Goal: Information Seeking & Learning: Find contact information

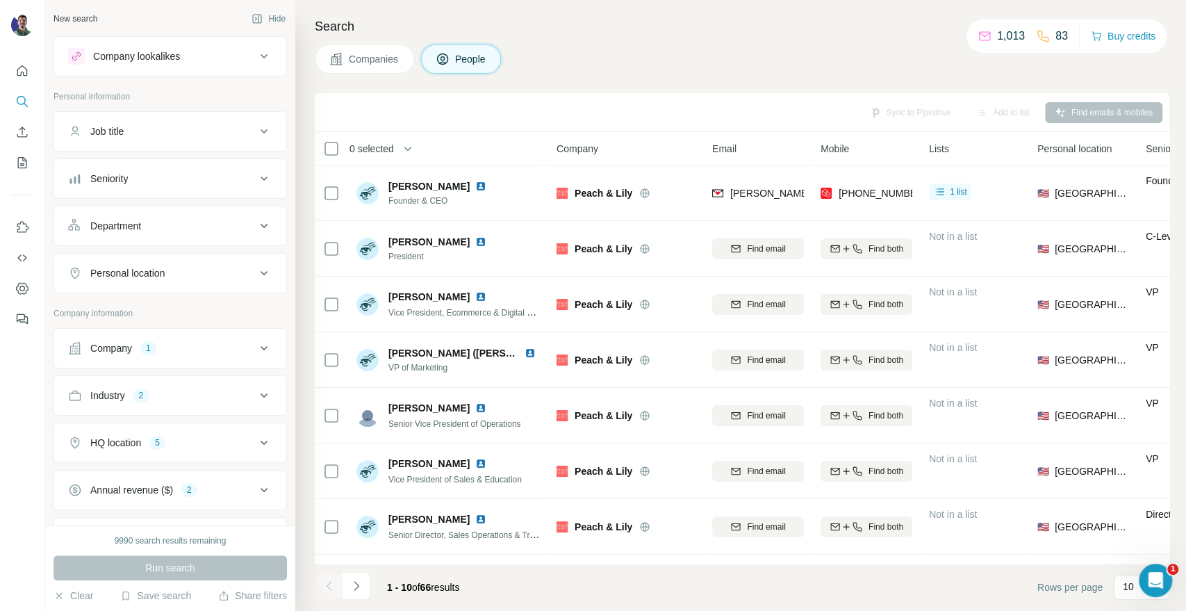
click at [996, 7] on div "Search Companies People Sync to Pipedrive Add to list Find emails & mobiles 0 s…" at bounding box center [740, 305] width 891 height 611
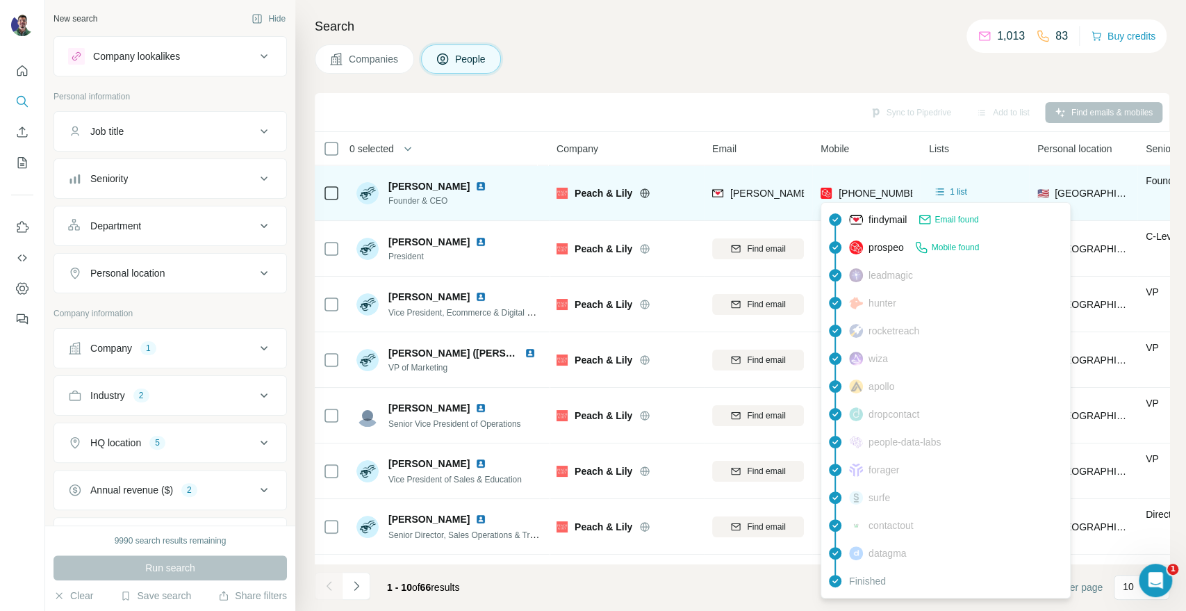
click at [864, 188] on span "[PHONE_NUMBER]" at bounding box center [883, 193] width 88 height 11
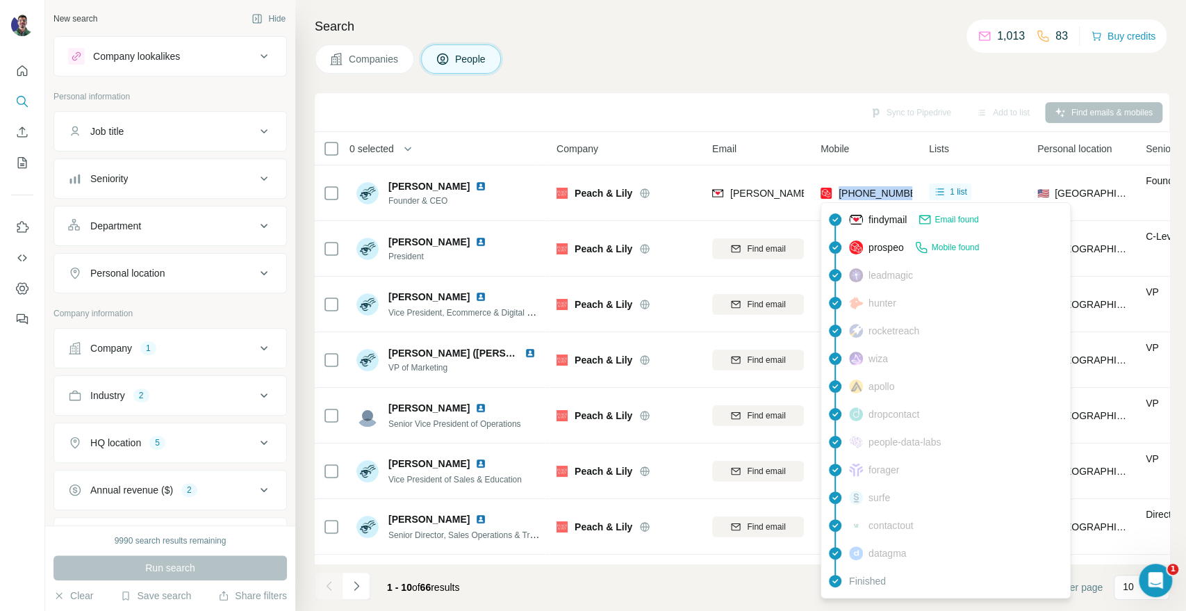
copy tr "[PHONE_NUMBER]"
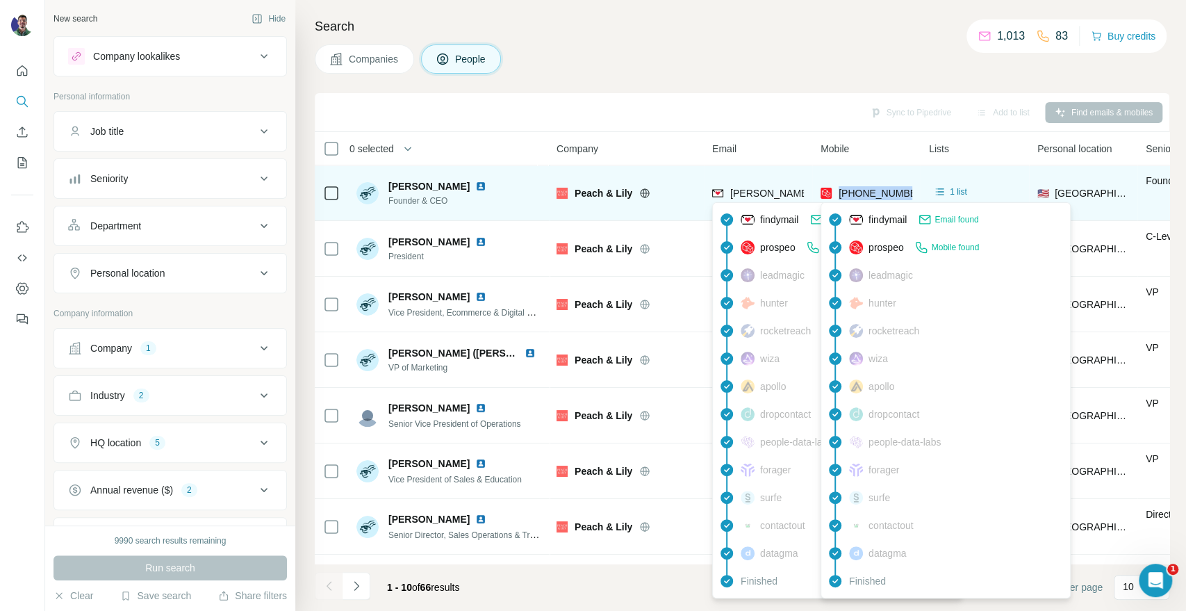
click at [732, 193] on span "[PERSON_NAME][EMAIL_ADDRESS][DOMAIN_NAME]" at bounding box center [852, 193] width 245 height 11
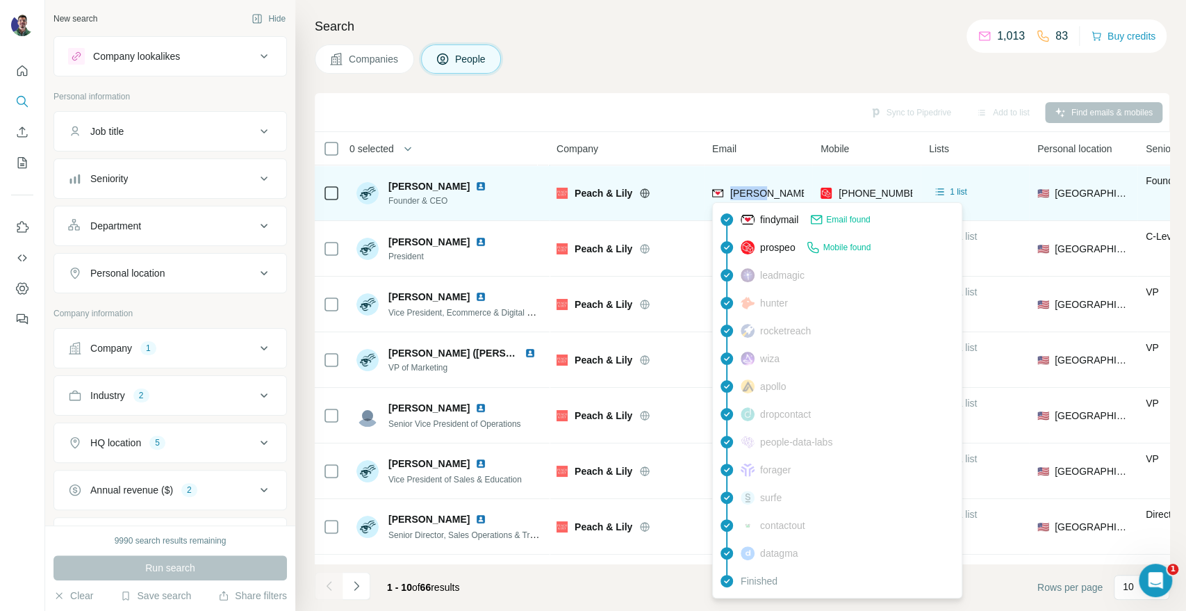
click at [732, 193] on span "[PERSON_NAME][EMAIL_ADDRESS][DOMAIN_NAME]" at bounding box center [852, 193] width 245 height 11
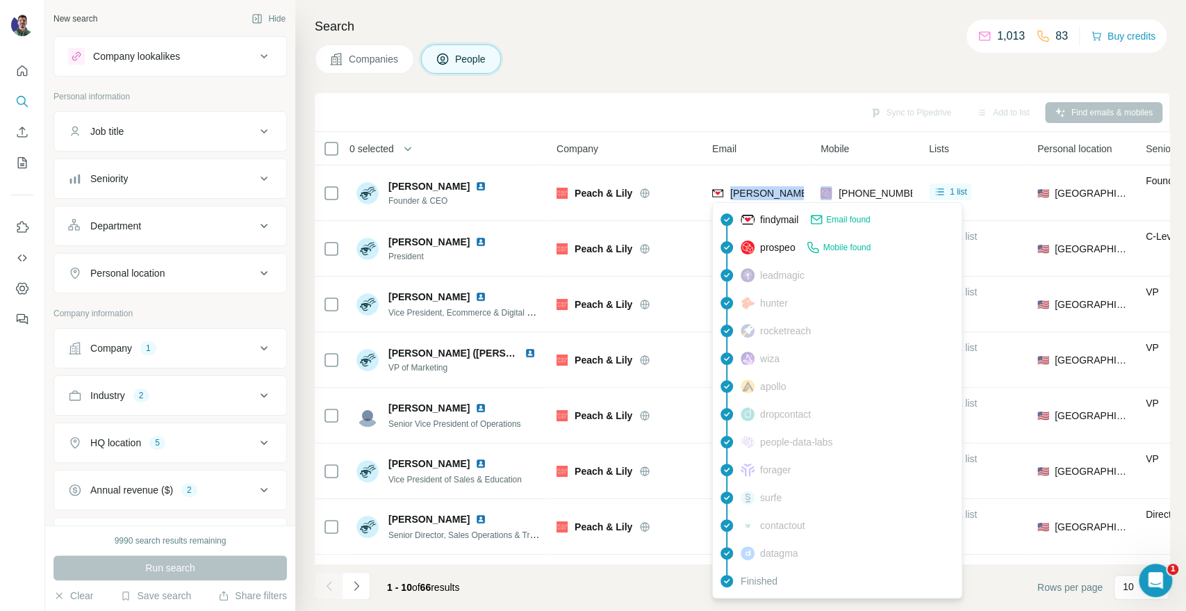
copy span "[PERSON_NAME][EMAIL_ADDRESS][DOMAIN_NAME]"
click at [1033, 11] on div "Search Companies People Sync to Pipedrive Add to list Find emails & mobiles 0 s…" at bounding box center [740, 305] width 891 height 611
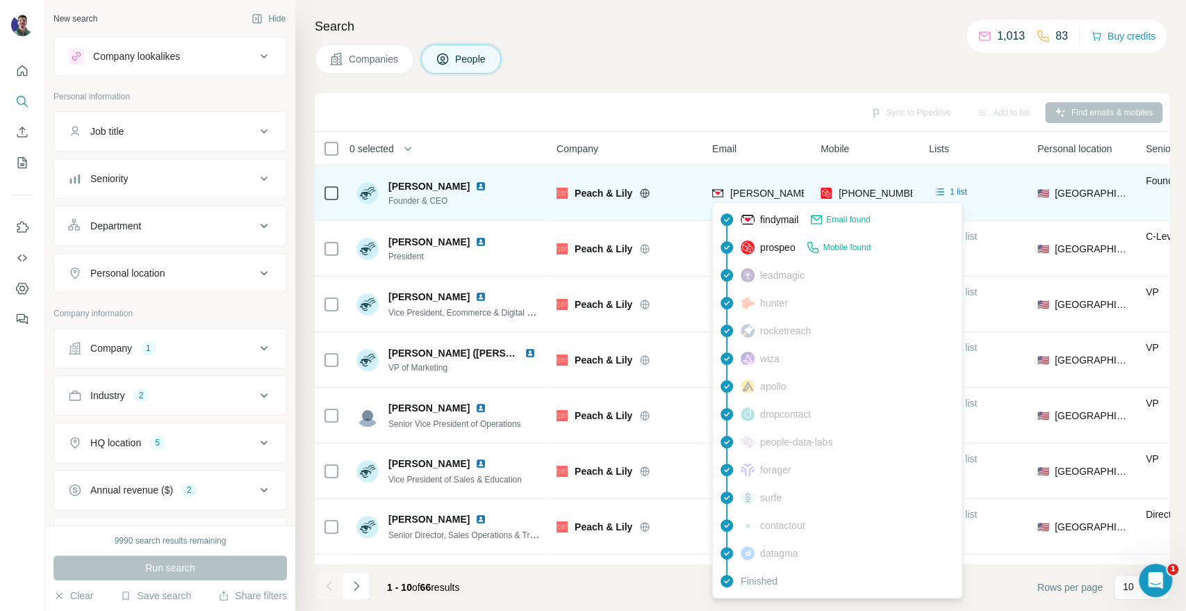
click at [774, 186] on div "[PERSON_NAME][EMAIL_ADDRESS][DOMAIN_NAME]" at bounding box center [852, 193] width 245 height 14
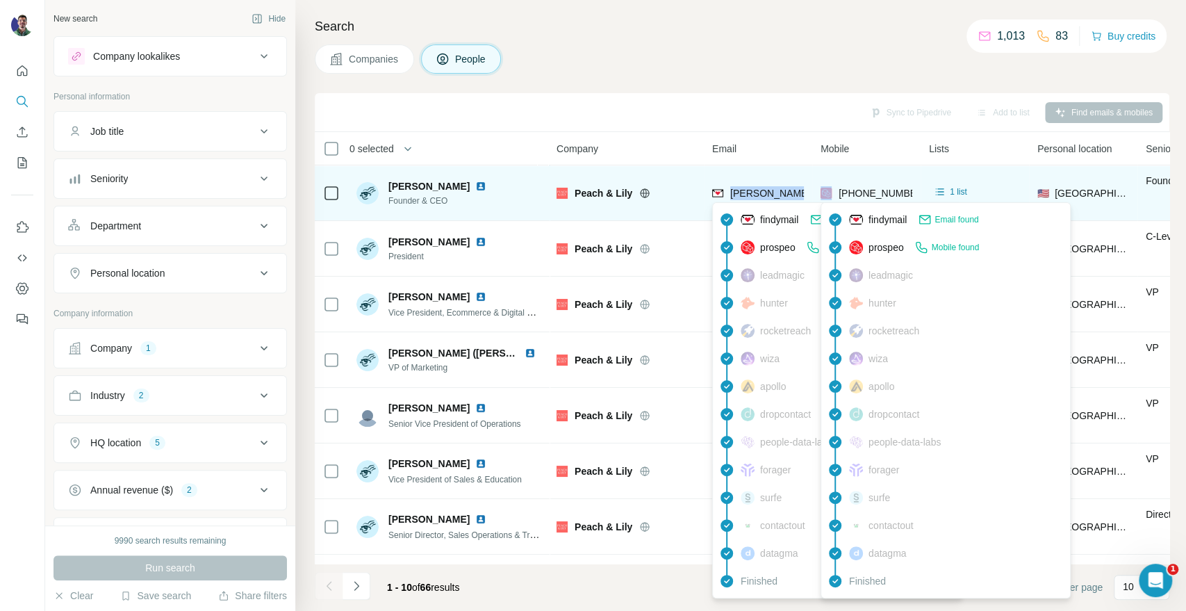
copy span "[PERSON_NAME][EMAIL_ADDRESS][DOMAIN_NAME]"
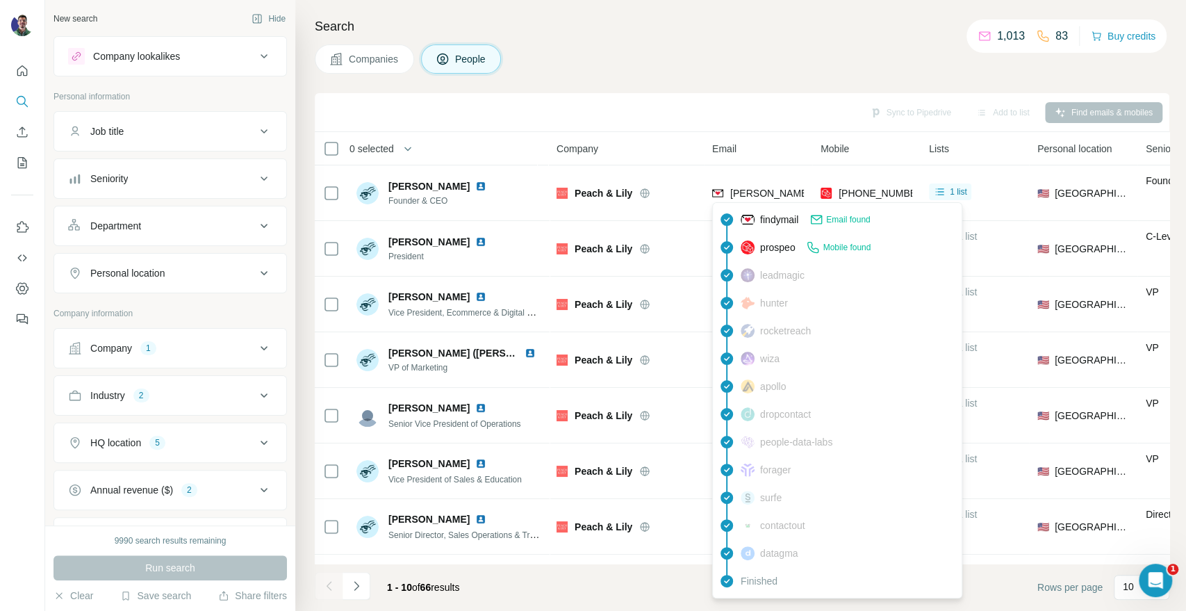
click at [728, 85] on div "Search Companies People Sync to Pipedrive Add to list Find emails & mobiles 0 s…" at bounding box center [740, 305] width 891 height 611
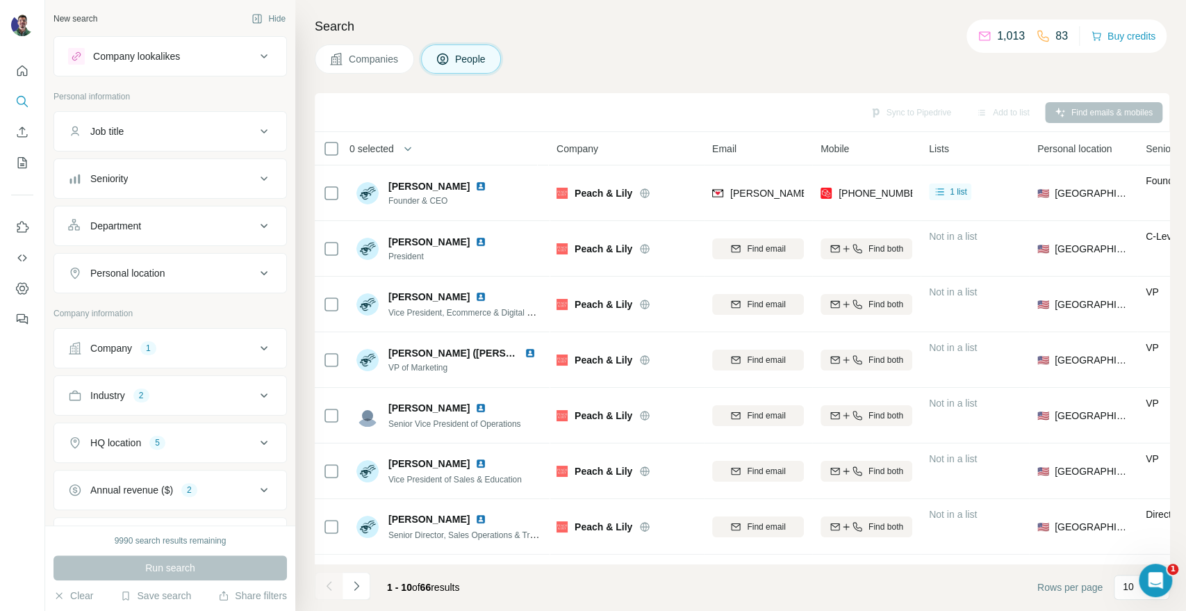
click at [361, 58] on span "Companies" at bounding box center [374, 59] width 51 height 14
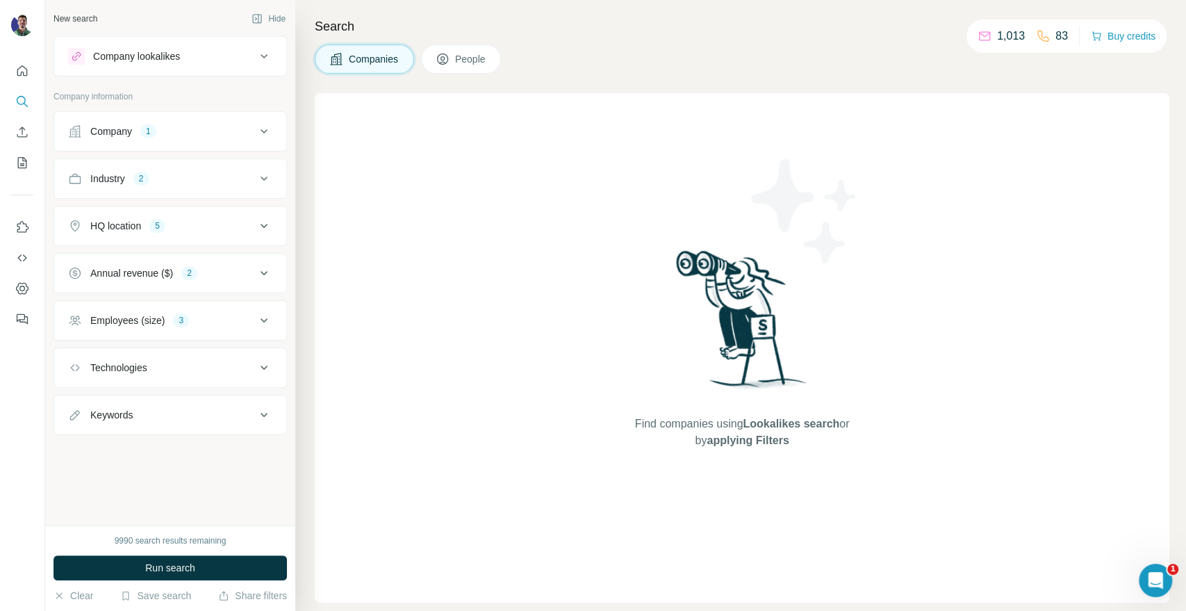
click at [206, 119] on button "Company 1" at bounding box center [170, 131] width 232 height 33
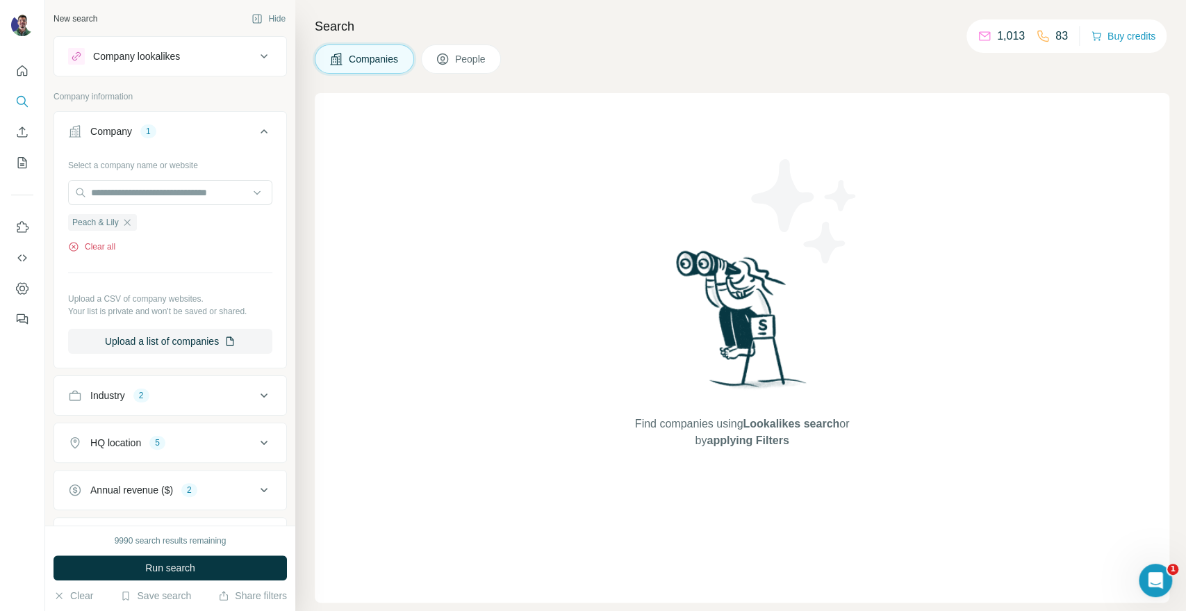
click at [109, 243] on button "Clear all" at bounding box center [91, 246] width 47 height 13
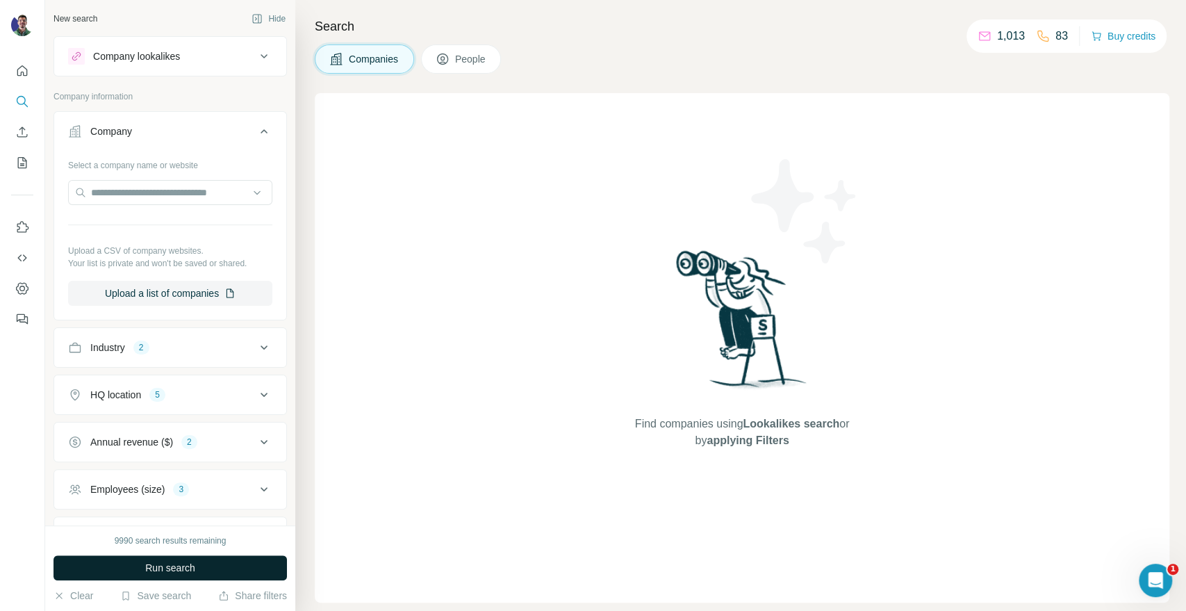
click at [173, 566] on span "Run search" at bounding box center [170, 568] width 50 height 14
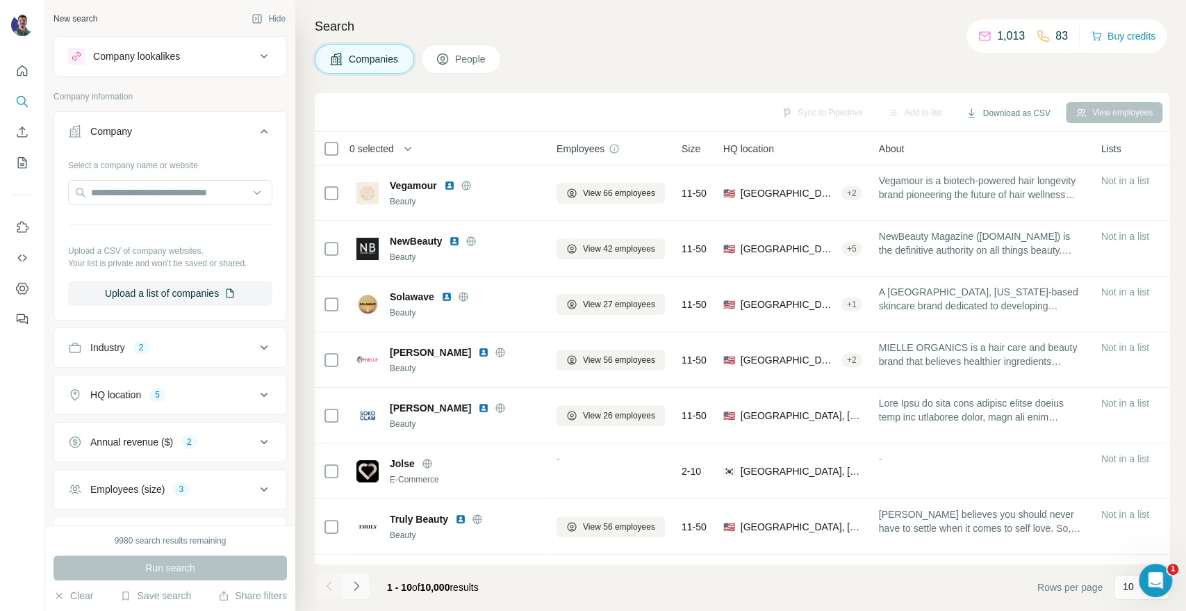
click at [352, 588] on icon "Navigate to next page" at bounding box center [357, 586] width 14 height 14
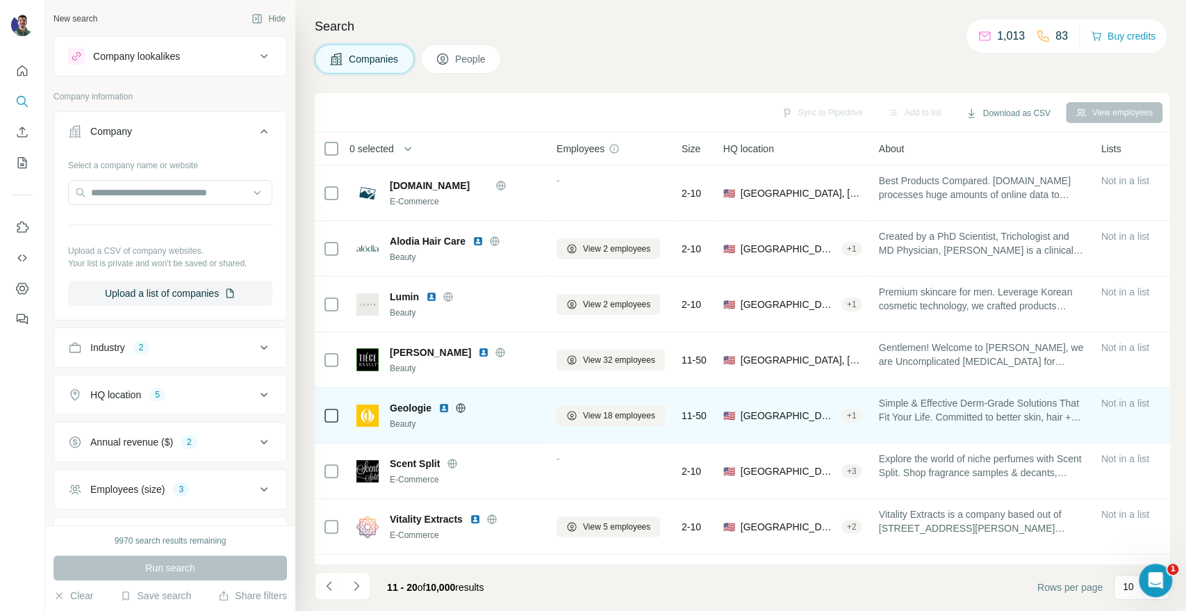
scroll to position [165, 0]
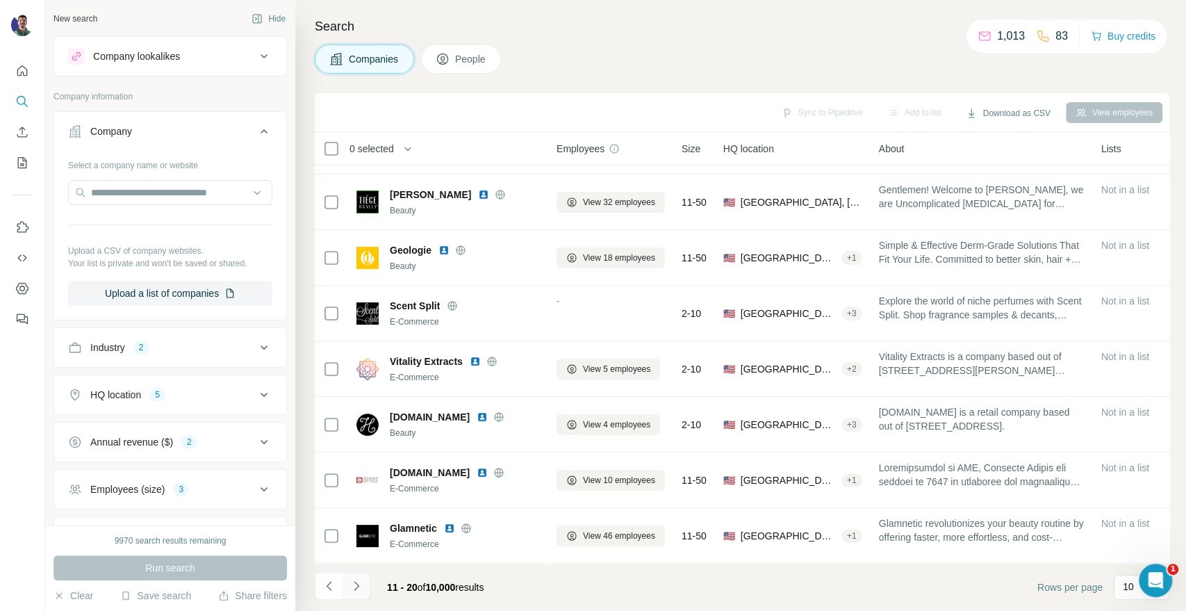
click at [359, 584] on icon "Navigate to next page" at bounding box center [357, 586] width 14 height 14
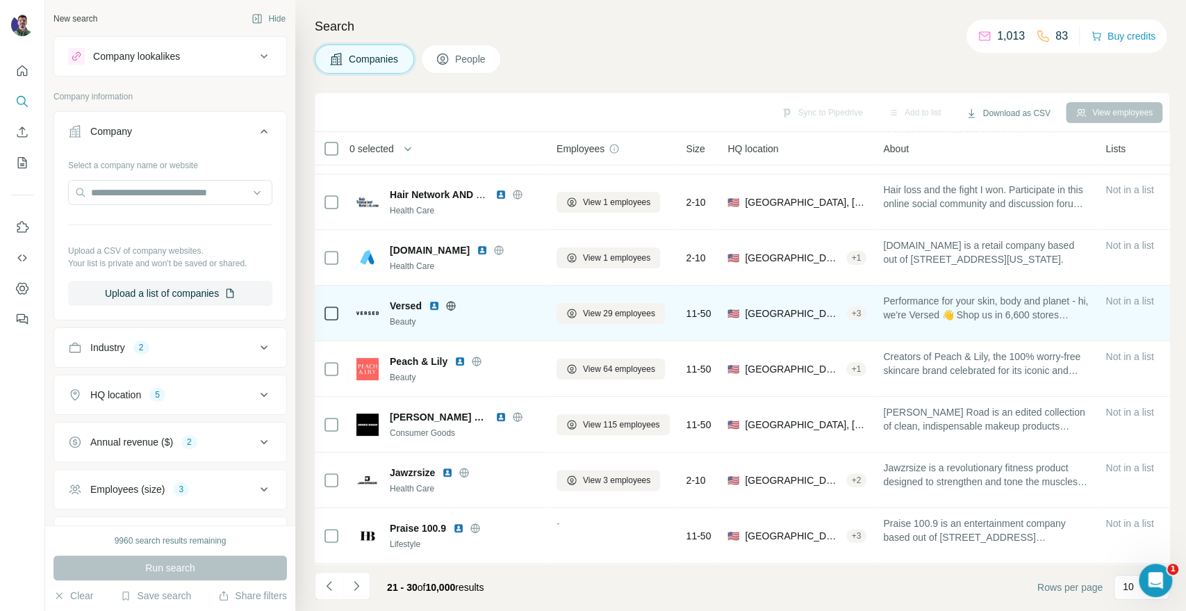
click at [449, 304] on div "Versed" at bounding box center [465, 306] width 150 height 14
click at [449, 305] on icon at bounding box center [450, 305] width 9 height 1
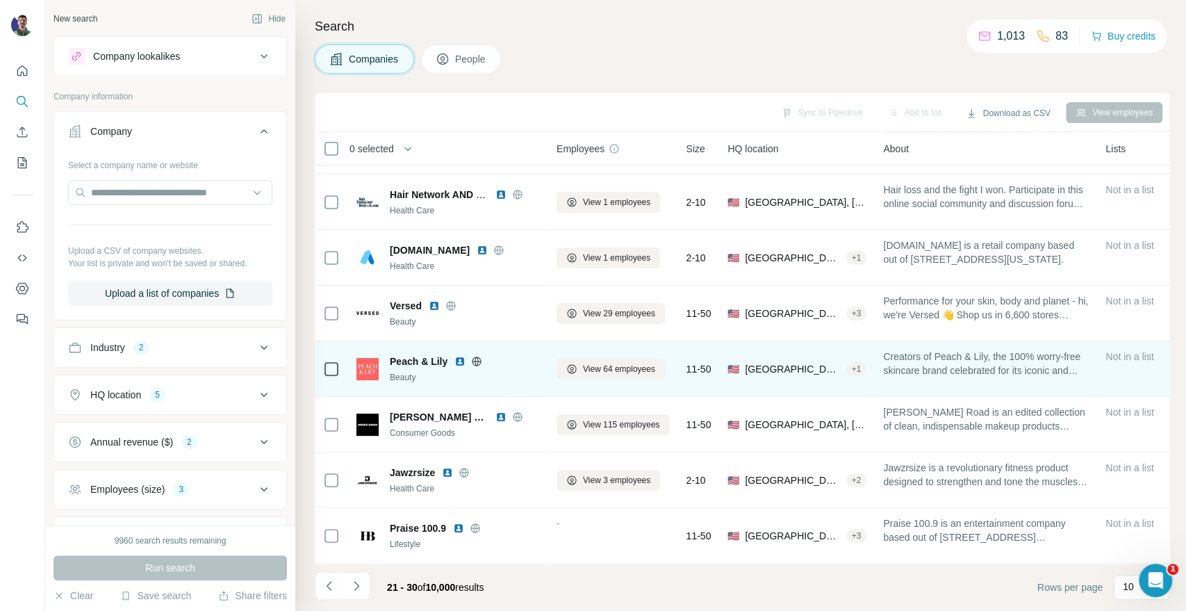
click at [473, 356] on icon at bounding box center [476, 361] width 11 height 11
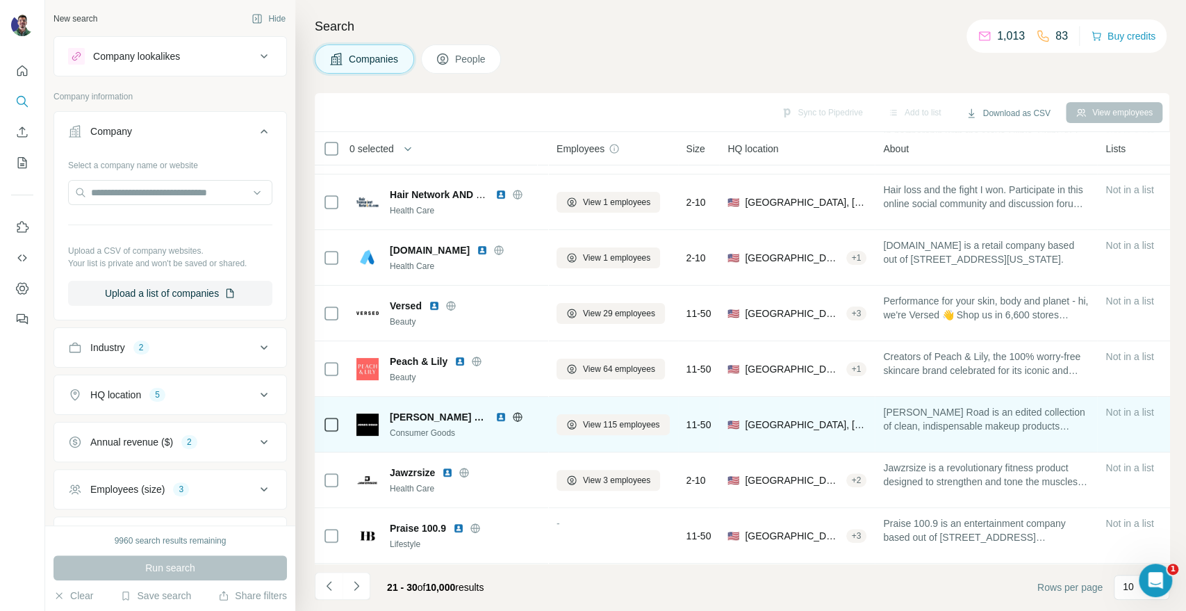
click at [512, 411] on icon at bounding box center [517, 416] width 11 height 11
click at [599, 422] on span "View 115 employees" at bounding box center [621, 424] width 77 height 13
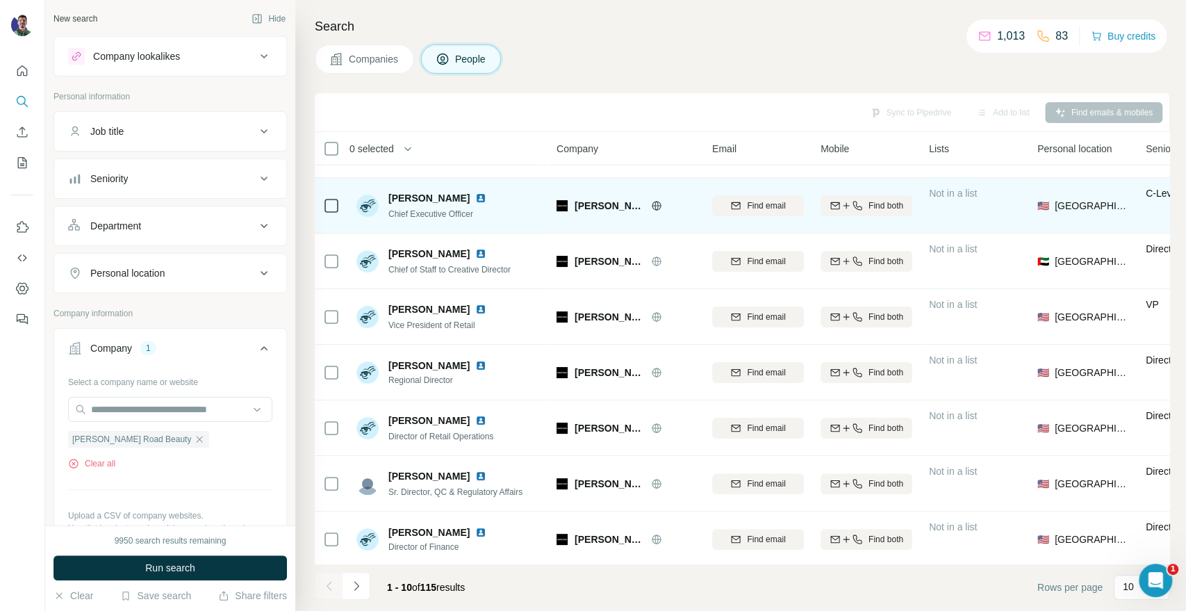
scroll to position [165, 0]
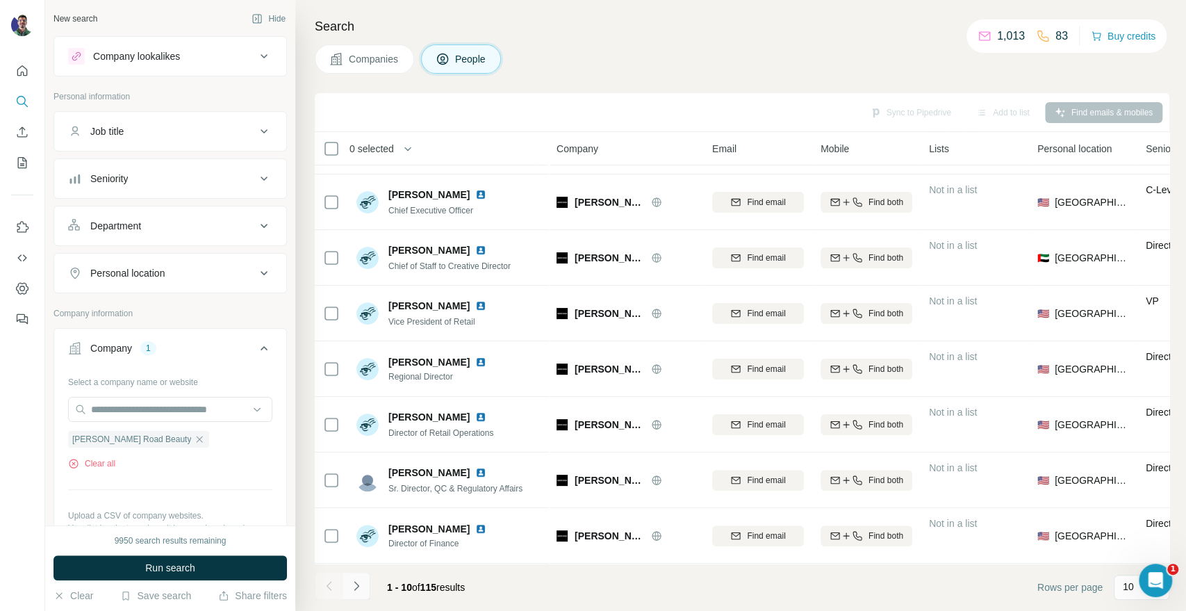
click at [366, 587] on button "Navigate to next page" at bounding box center [357, 586] width 28 height 28
click at [352, 583] on icon "Navigate to next page" at bounding box center [357, 586] width 14 height 14
click at [322, 589] on icon "Navigate to previous page" at bounding box center [329, 586] width 14 height 14
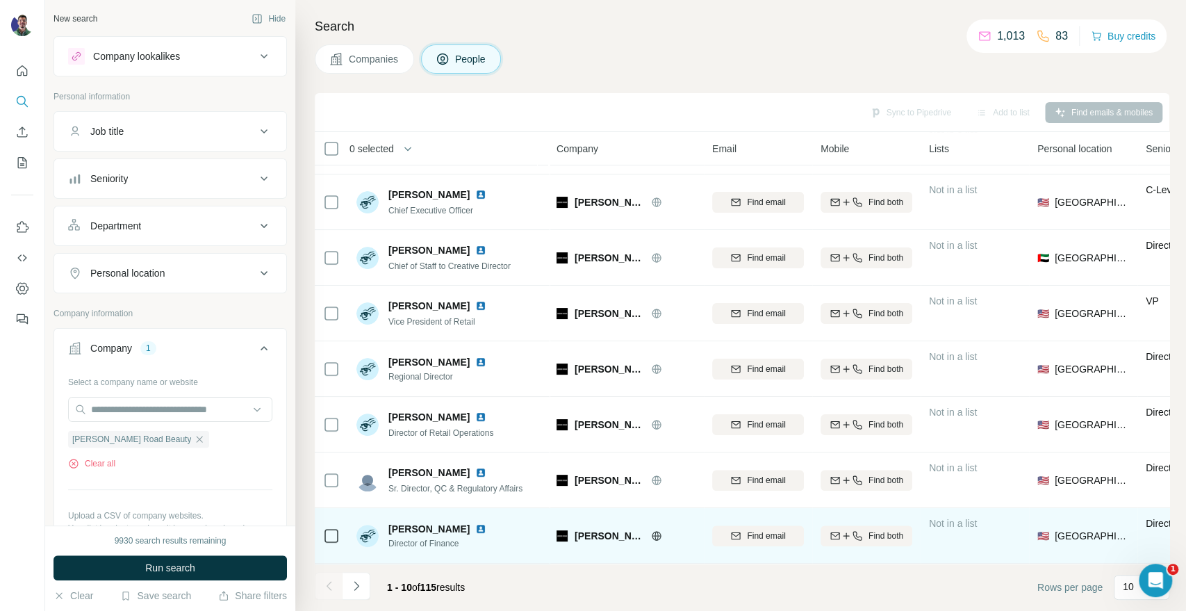
scroll to position [88, 0]
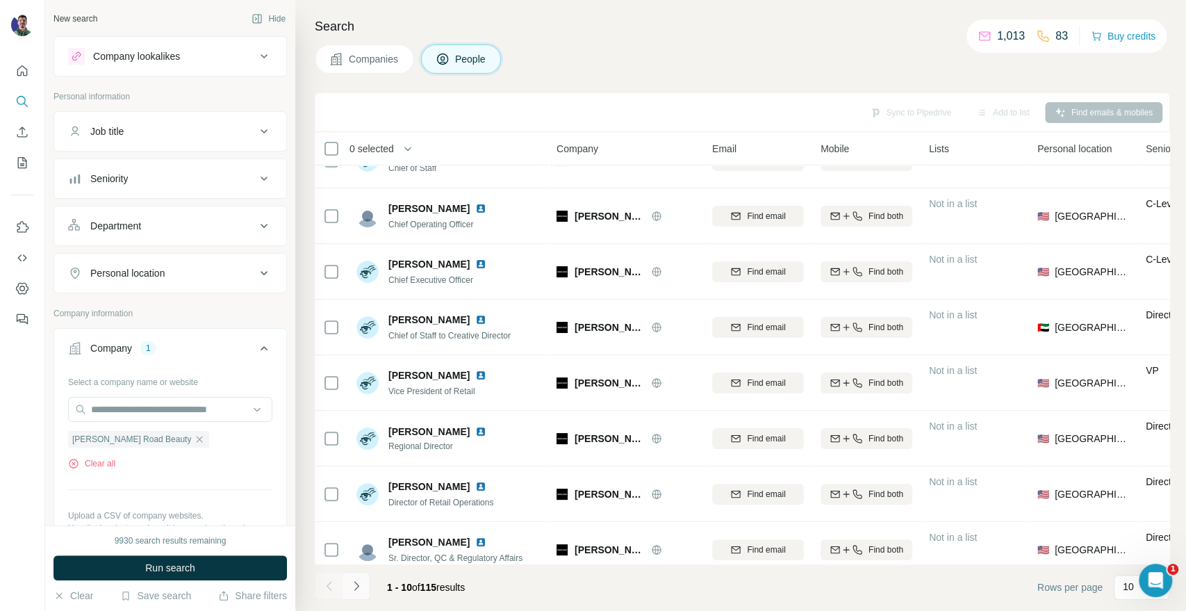
click at [351, 593] on button "Navigate to next page" at bounding box center [357, 586] width 28 height 28
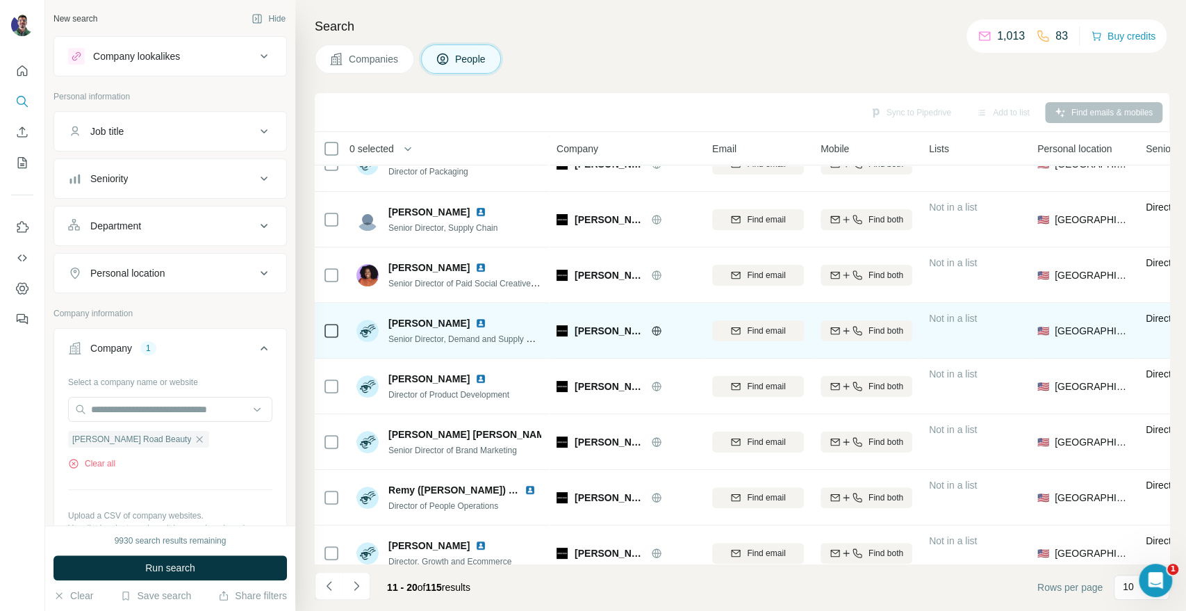
scroll to position [165, 0]
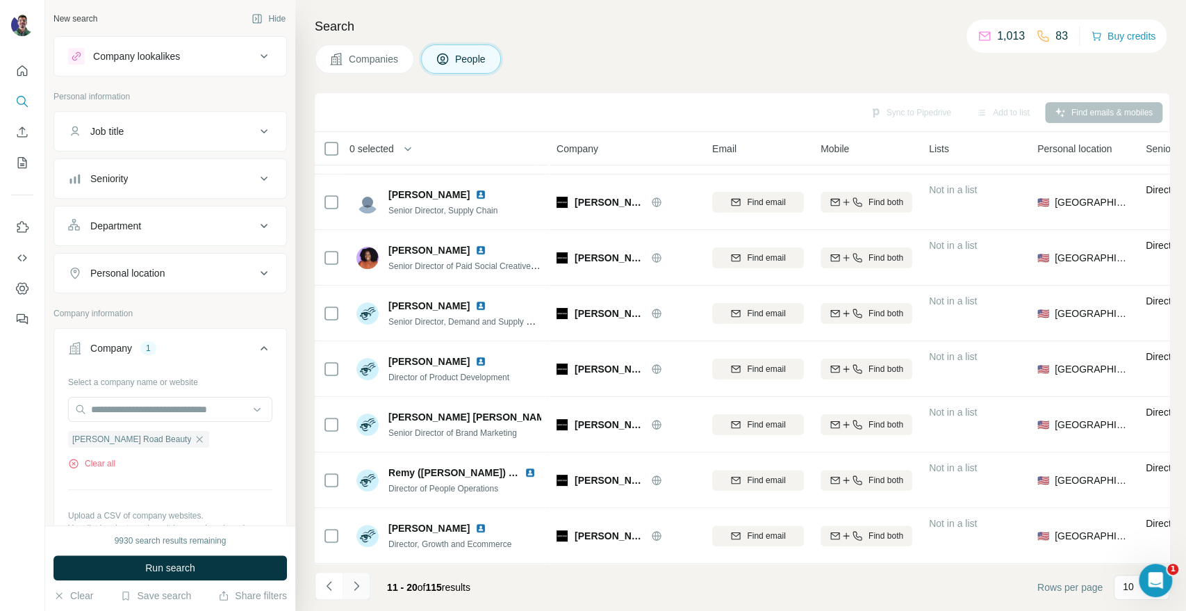
click at [347, 582] on button "Navigate to next page" at bounding box center [357, 586] width 28 height 28
click at [363, 589] on button "Navigate to next page" at bounding box center [357, 586] width 28 height 28
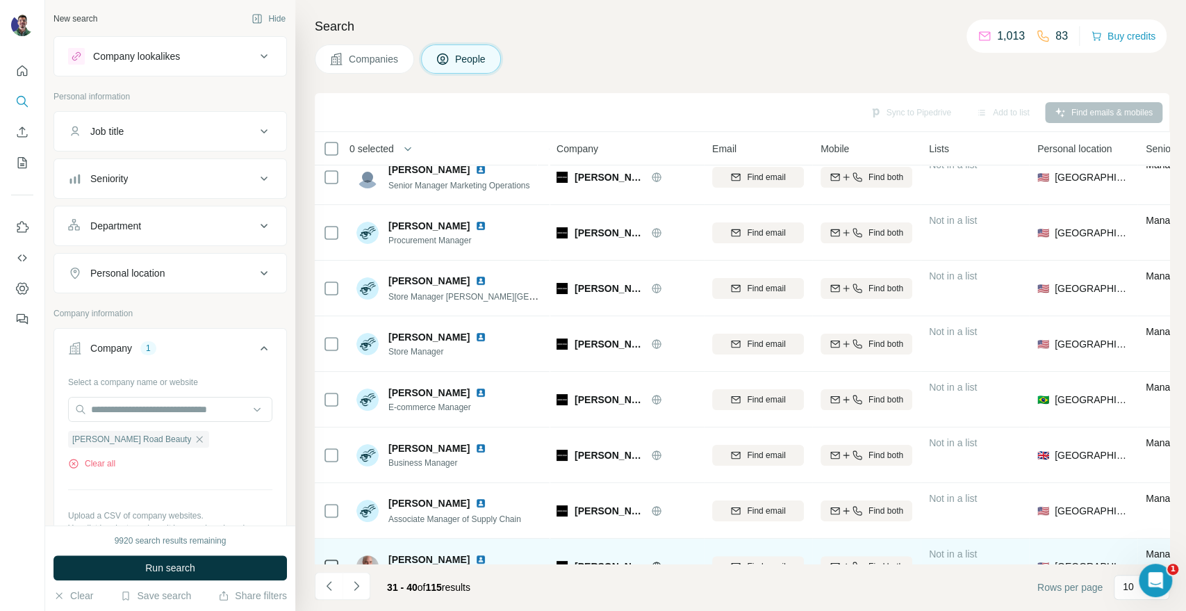
scroll to position [0, 0]
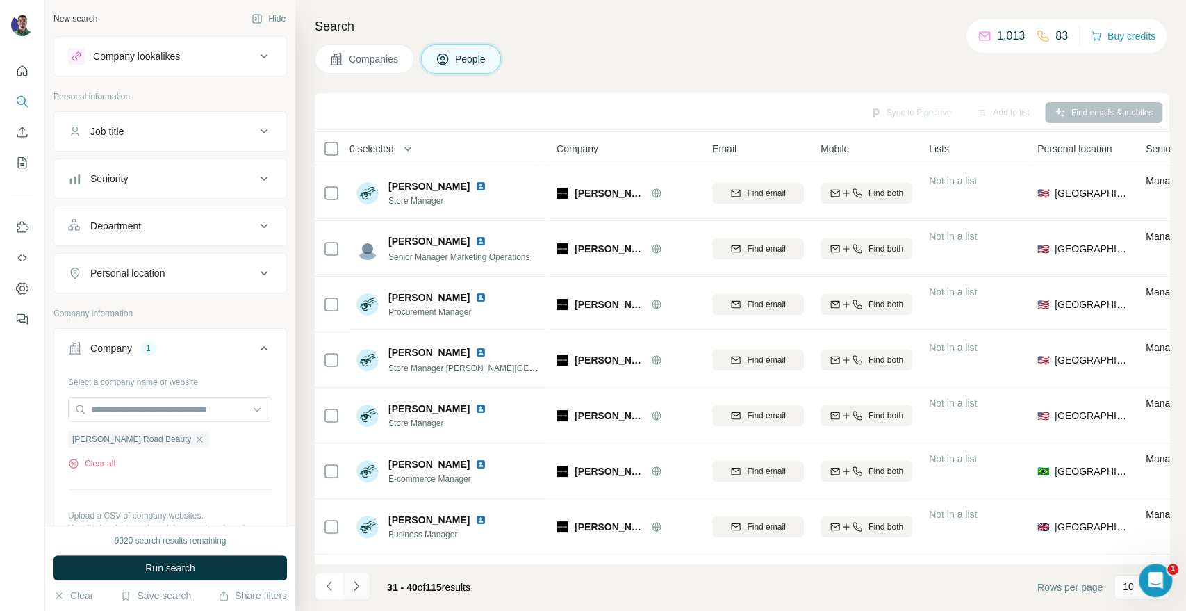
click at [356, 586] on icon "Navigate to next page" at bounding box center [356, 585] width 5 height 9
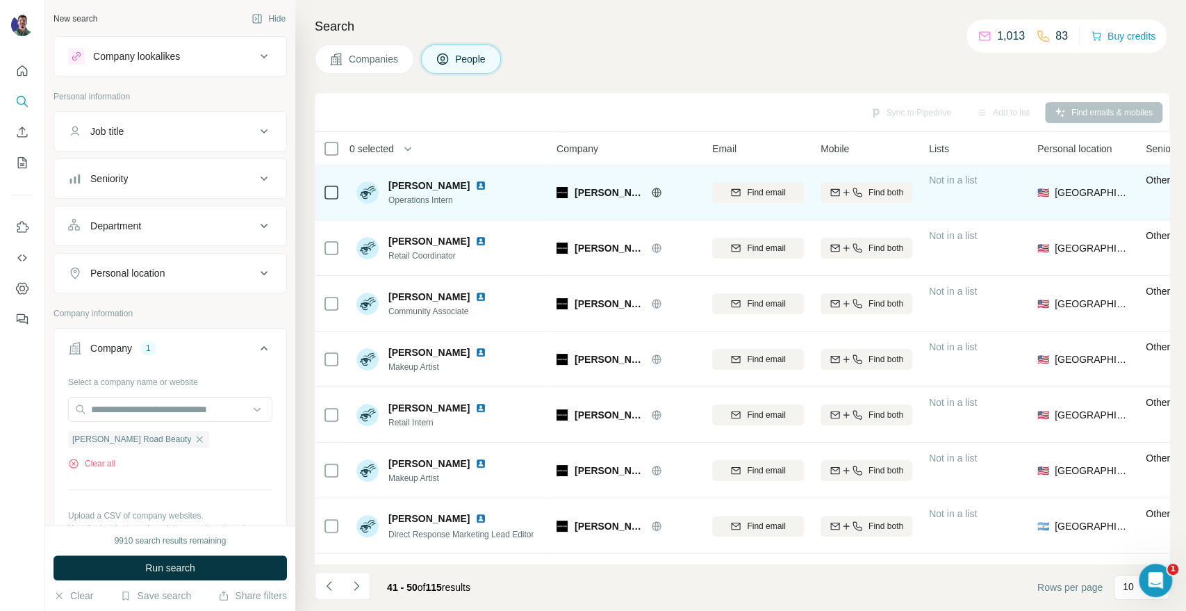
scroll to position [165, 0]
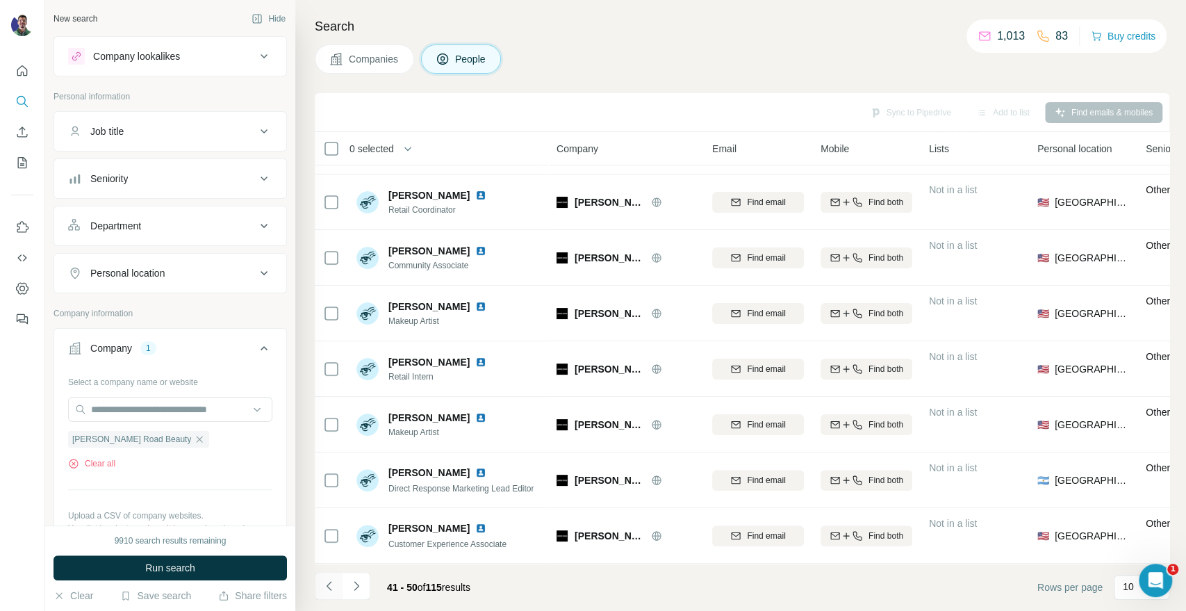
click at [327, 588] on icon "Navigate to previous page" at bounding box center [329, 586] width 14 height 14
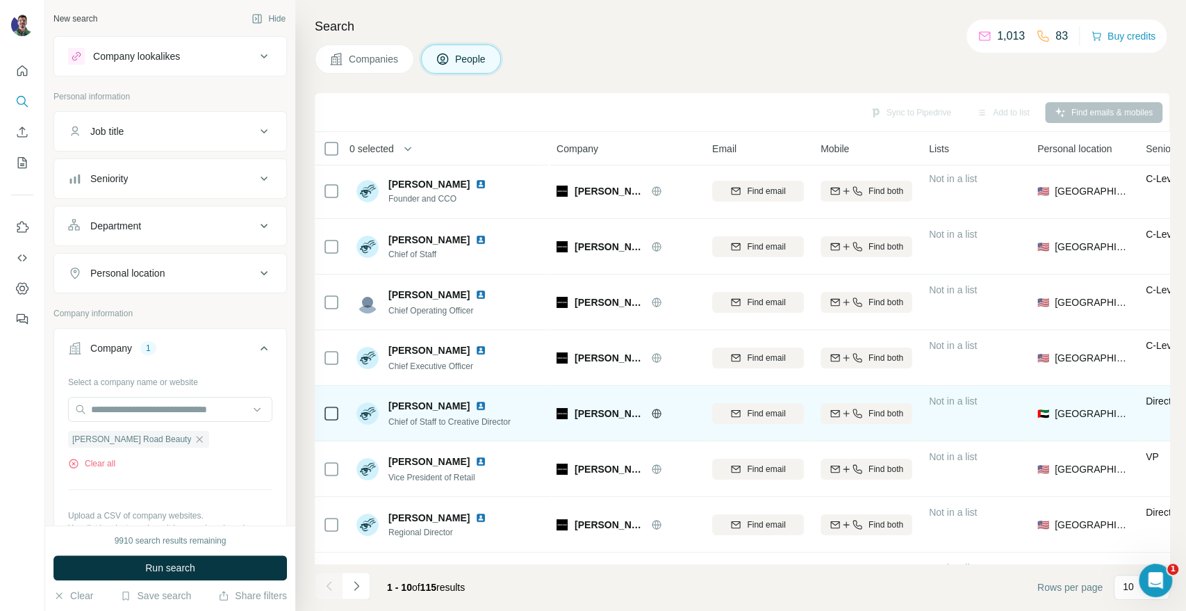
scroll to position [0, 0]
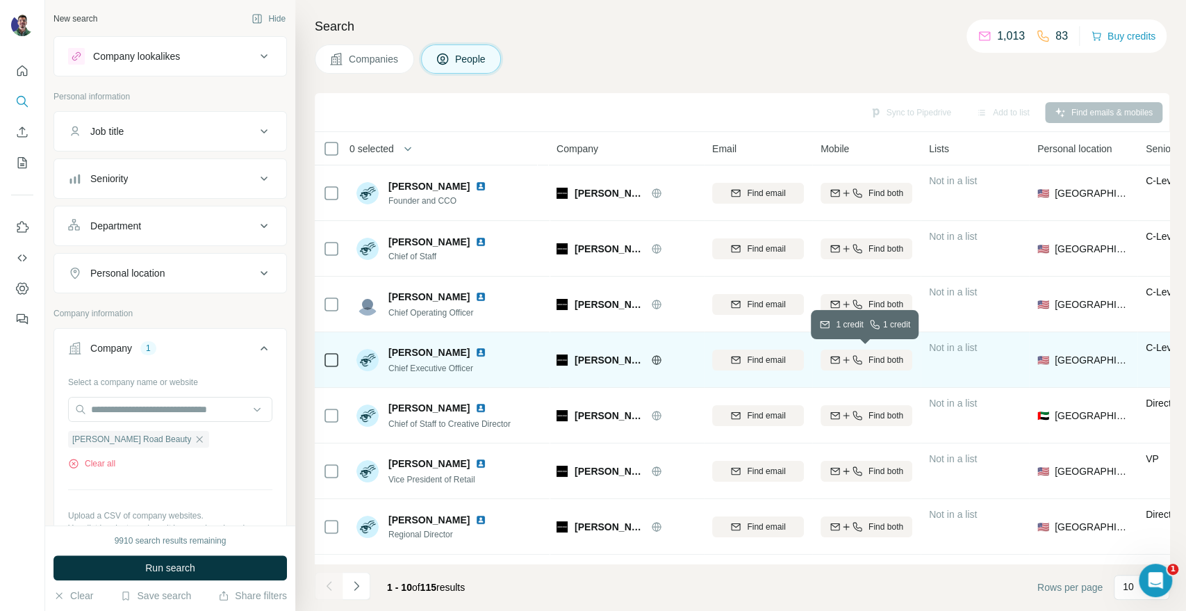
click at [873, 367] on button "Find both" at bounding box center [867, 360] width 92 height 21
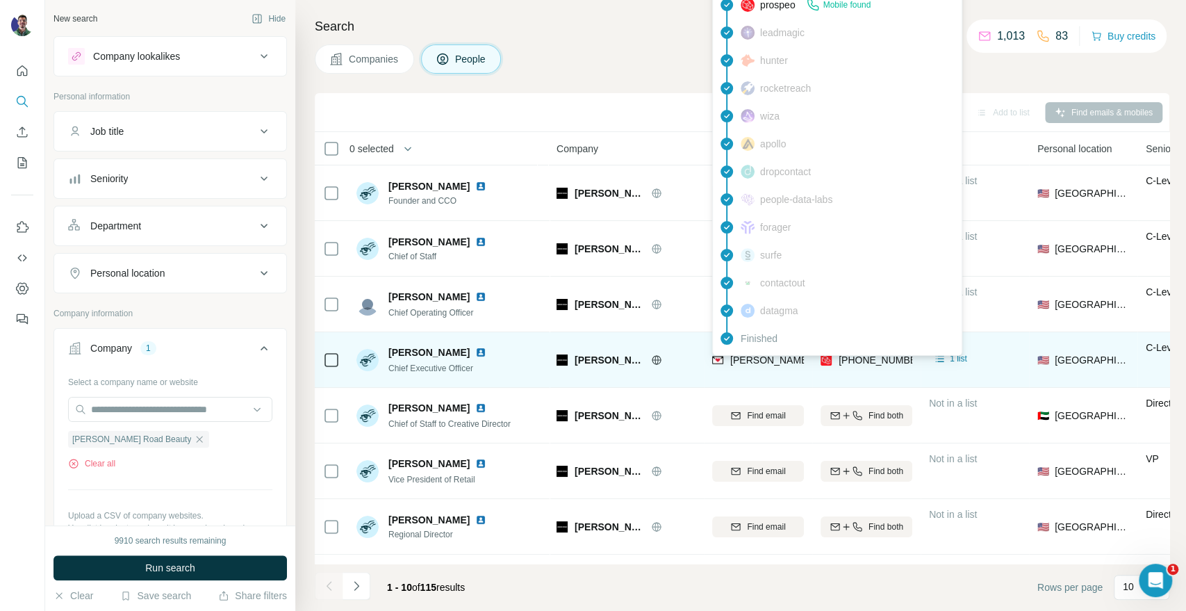
click at [767, 363] on span "[PERSON_NAME][EMAIL_ADDRESS][DOMAIN_NAME]" at bounding box center [852, 359] width 245 height 11
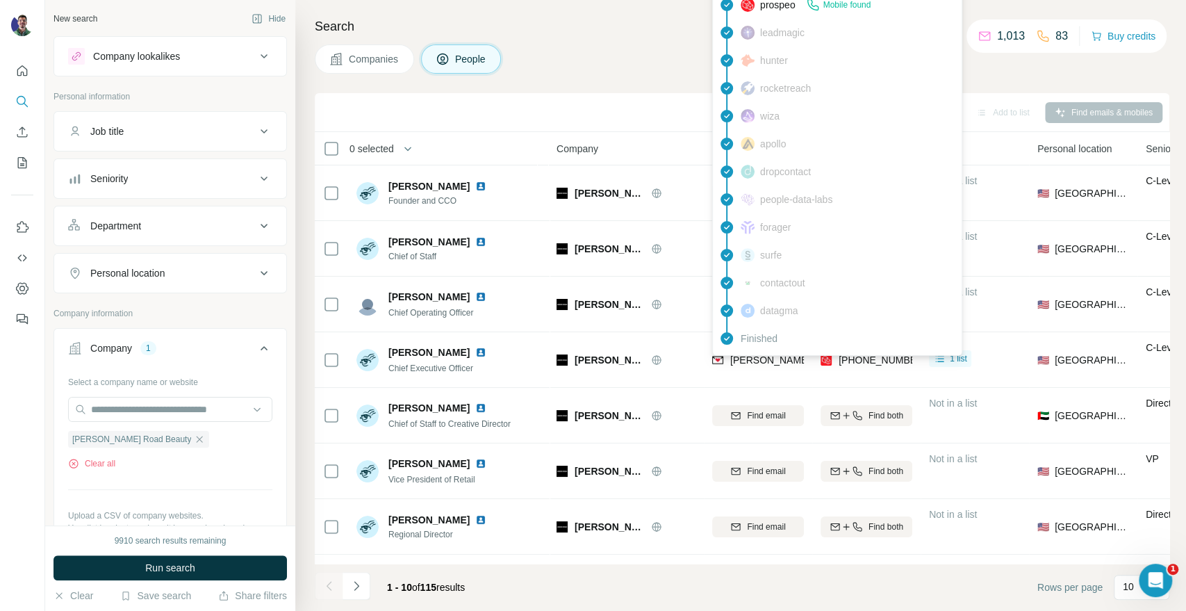
click at [833, 368] on div "[PHONE_NUMBER]" at bounding box center [868, 361] width 95 height 17
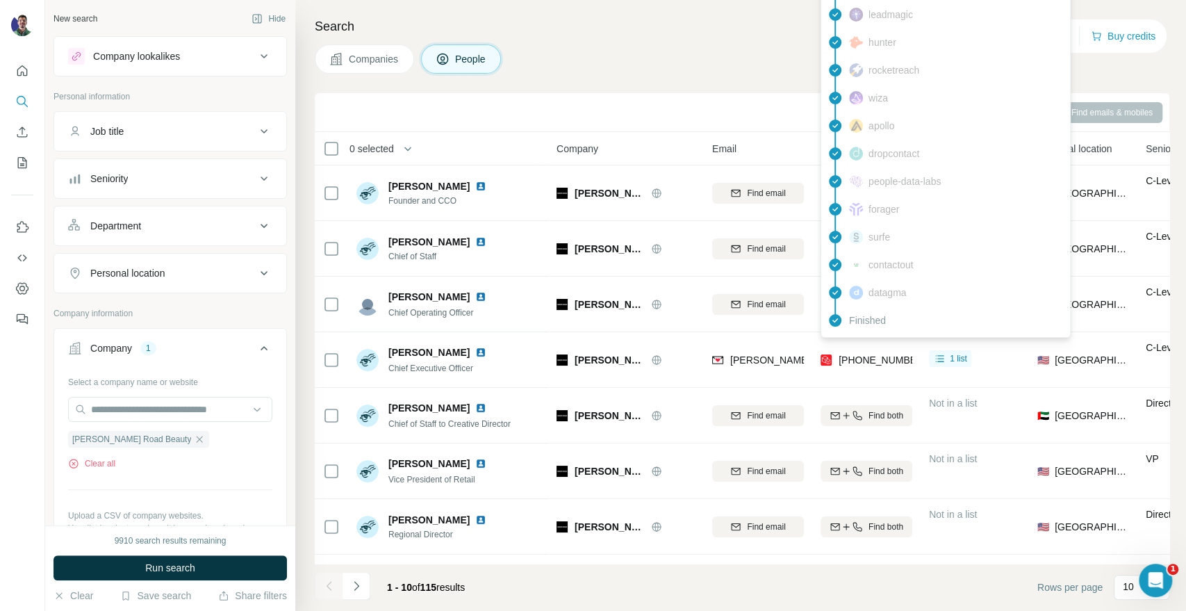
click at [842, 359] on span "[PHONE_NUMBER]" at bounding box center [883, 359] width 88 height 11
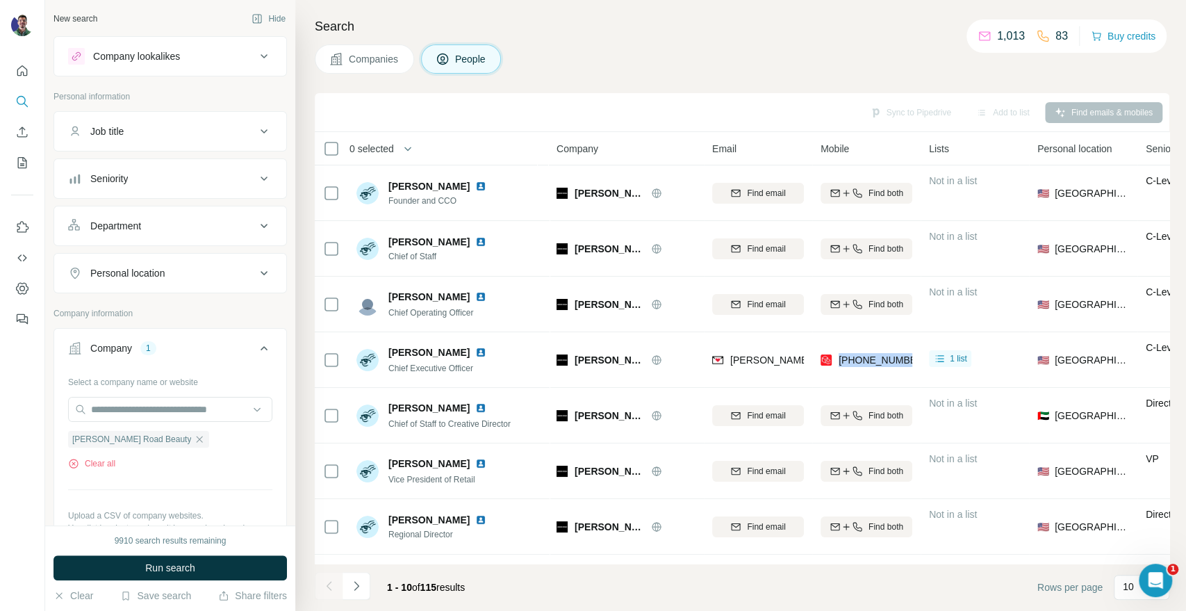
copy tr "[PHONE_NUMBER]"
click at [1091, 60] on div "Companies People" at bounding box center [742, 58] width 855 height 29
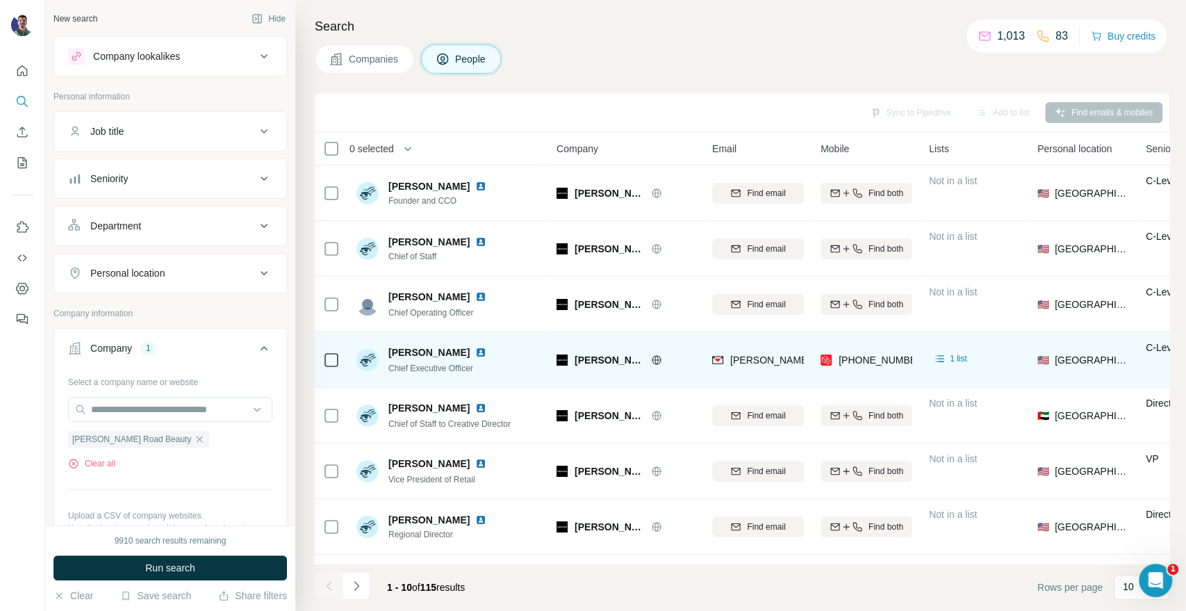
click at [787, 352] on div "[PERSON_NAME][EMAIL_ADDRESS][DOMAIN_NAME]" at bounding box center [758, 359] width 92 height 38
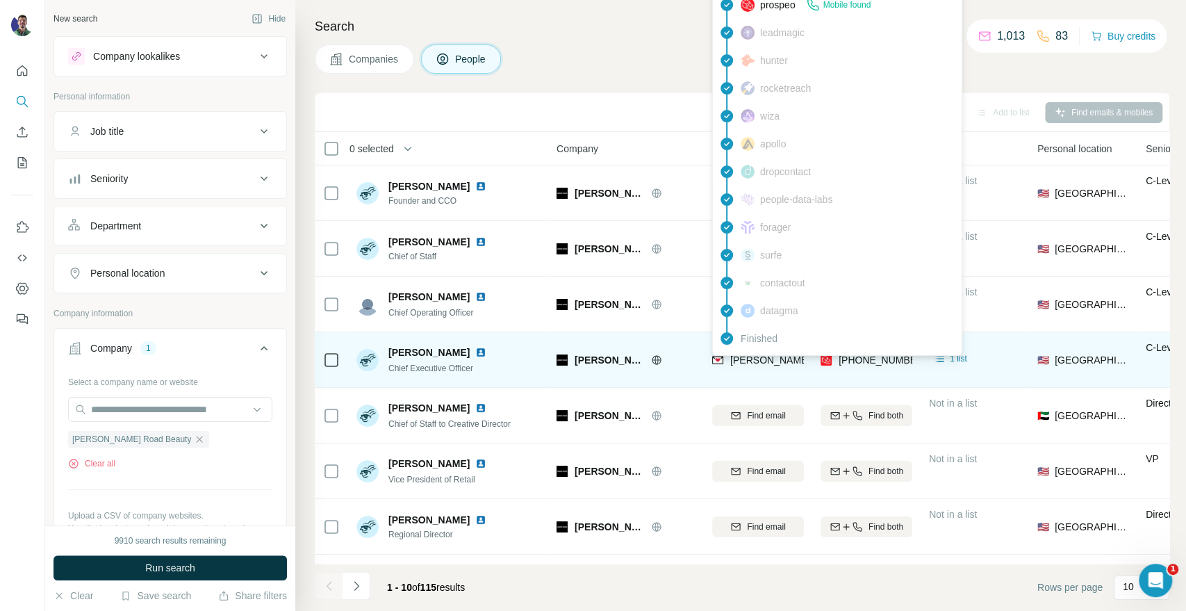
click at [782, 361] on span "[PERSON_NAME][EMAIL_ADDRESS][DOMAIN_NAME]" at bounding box center [852, 359] width 245 height 11
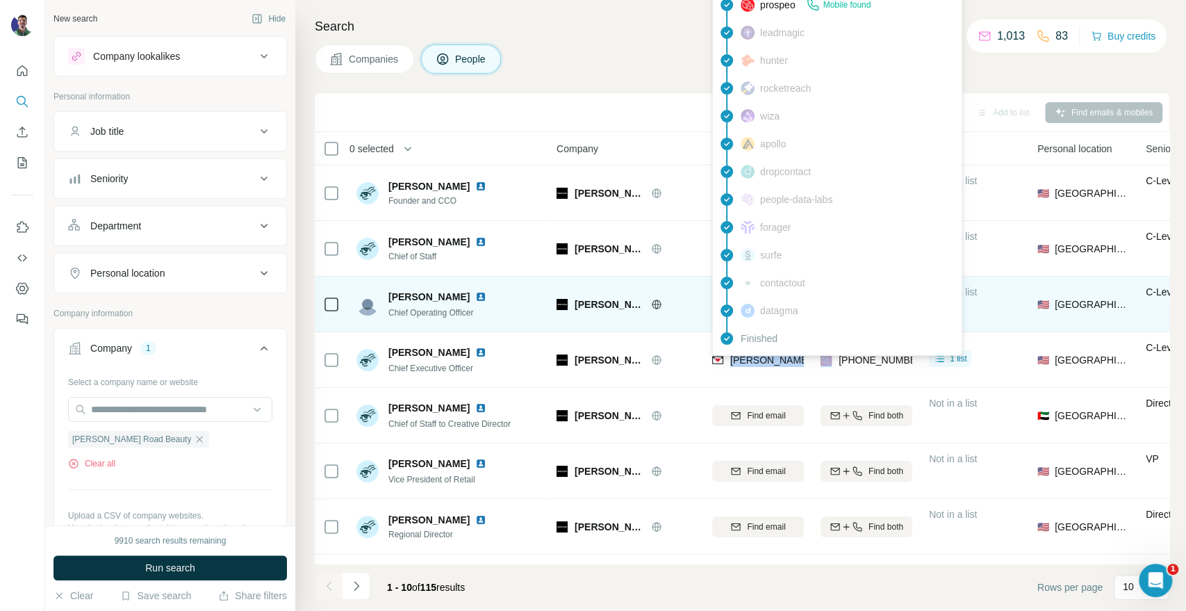
copy span "[PERSON_NAME][EMAIL_ADDRESS][DOMAIN_NAME]"
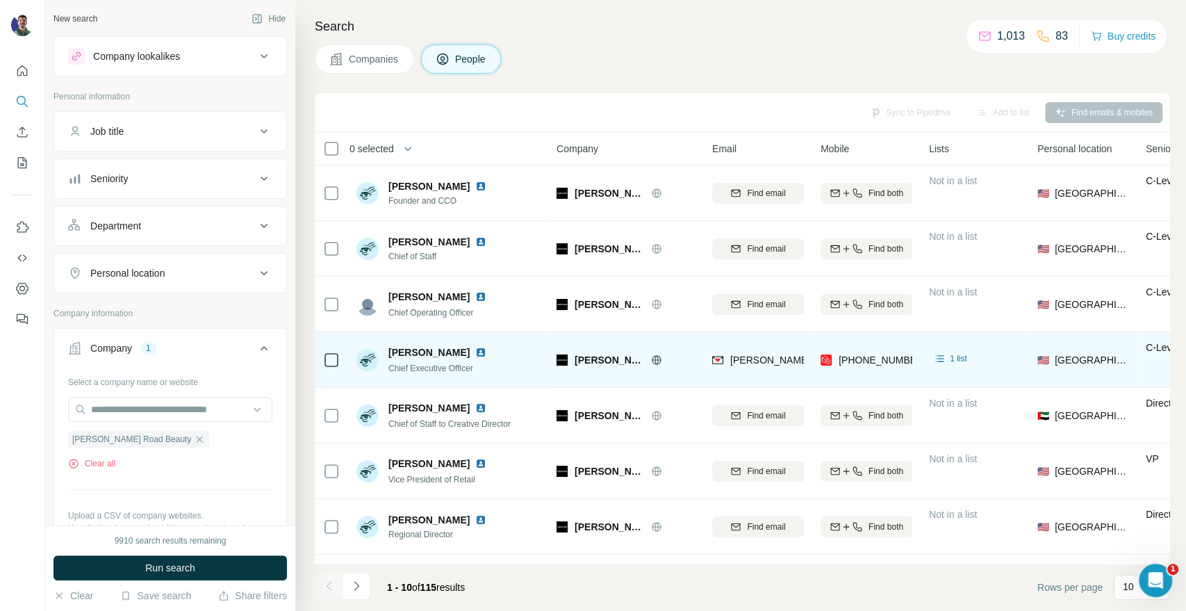
click at [409, 353] on span "[PERSON_NAME]" at bounding box center [428, 352] width 81 height 14
drag, startPoint x: 414, startPoint y: 350, endPoint x: 387, endPoint y: 349, distance: 27.1
click at [387, 349] on div "[PERSON_NAME] Chief Executive Officer" at bounding box center [423, 359] width 135 height 29
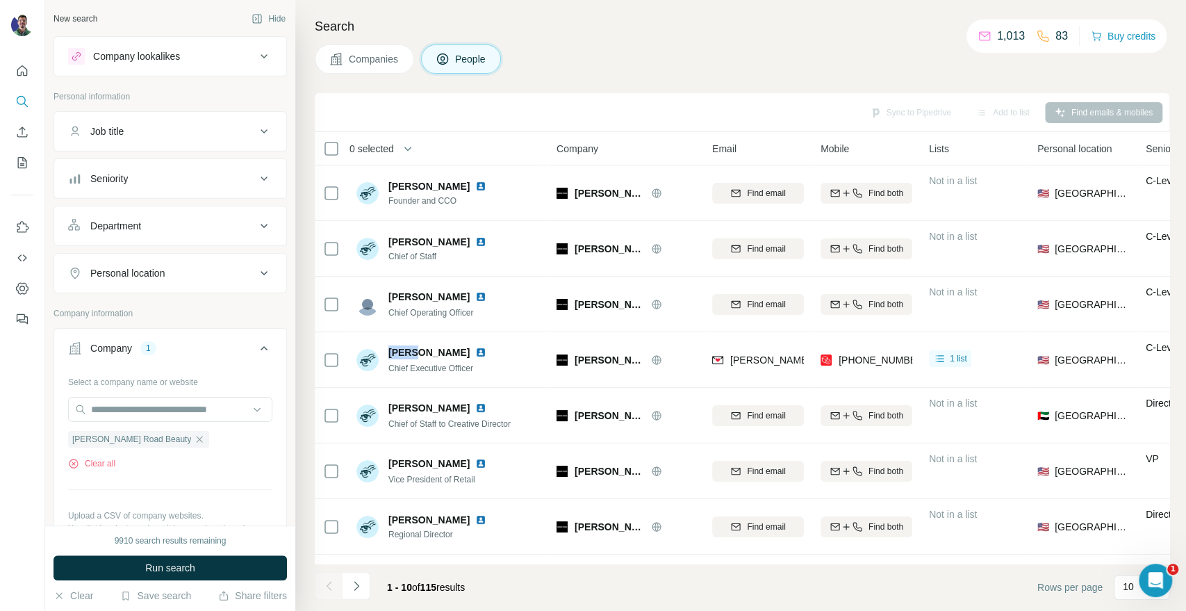
copy span "[PERSON_NAME]"
drag, startPoint x: 372, startPoint y: 61, endPoint x: 369, endPoint y: 90, distance: 29.3
click at [372, 60] on span "Companies" at bounding box center [374, 59] width 51 height 14
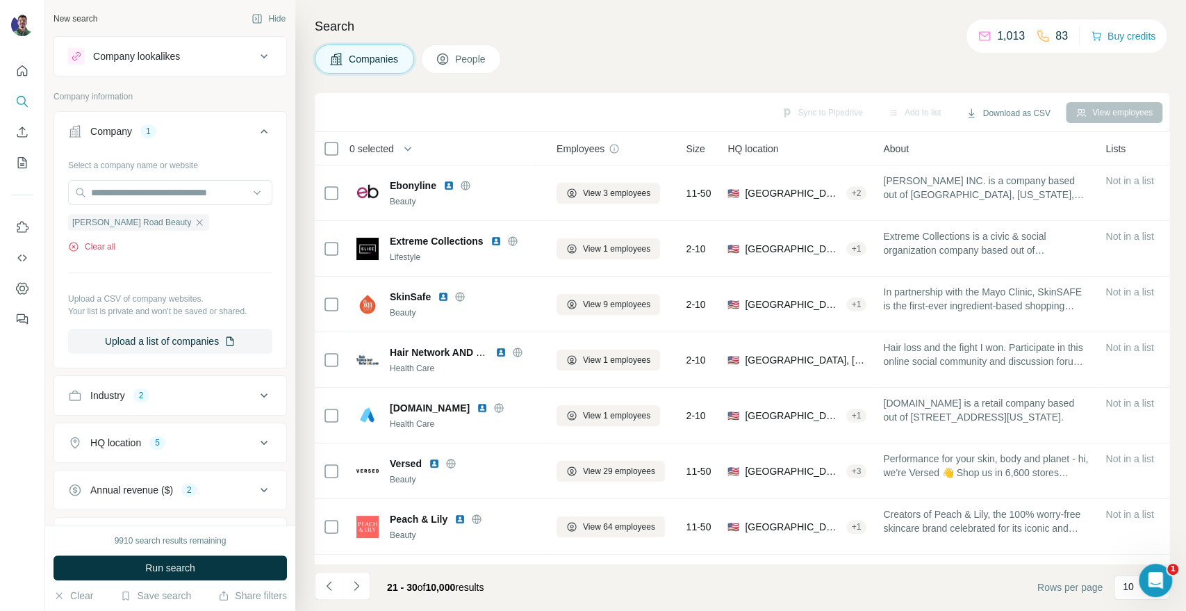
click at [101, 248] on button "Clear all" at bounding box center [91, 246] width 47 height 13
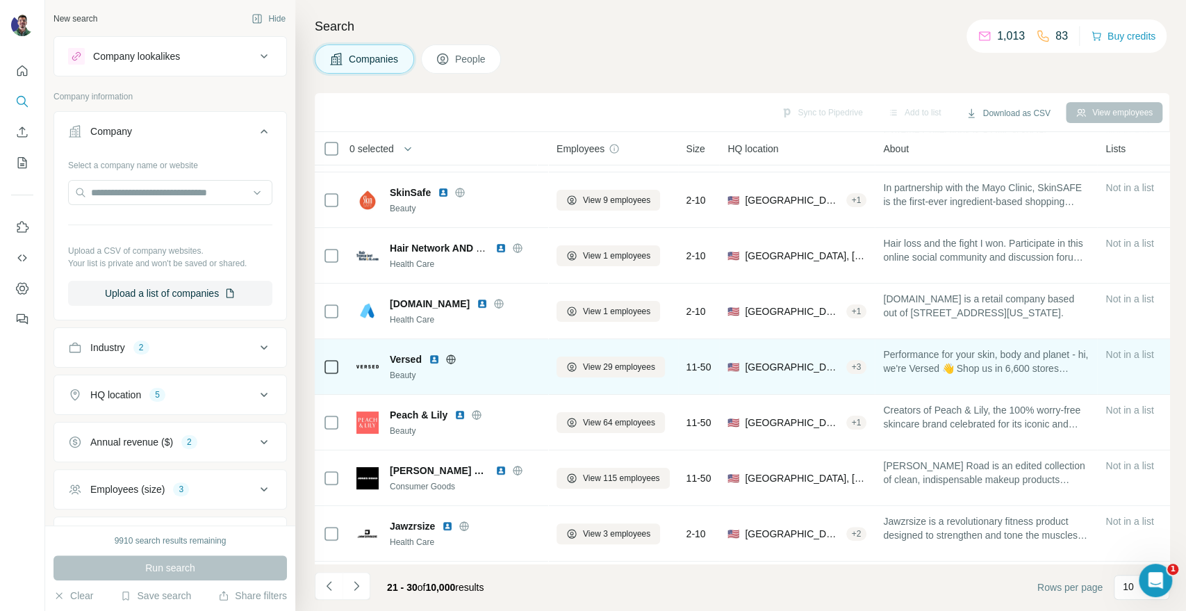
scroll to position [154, 0]
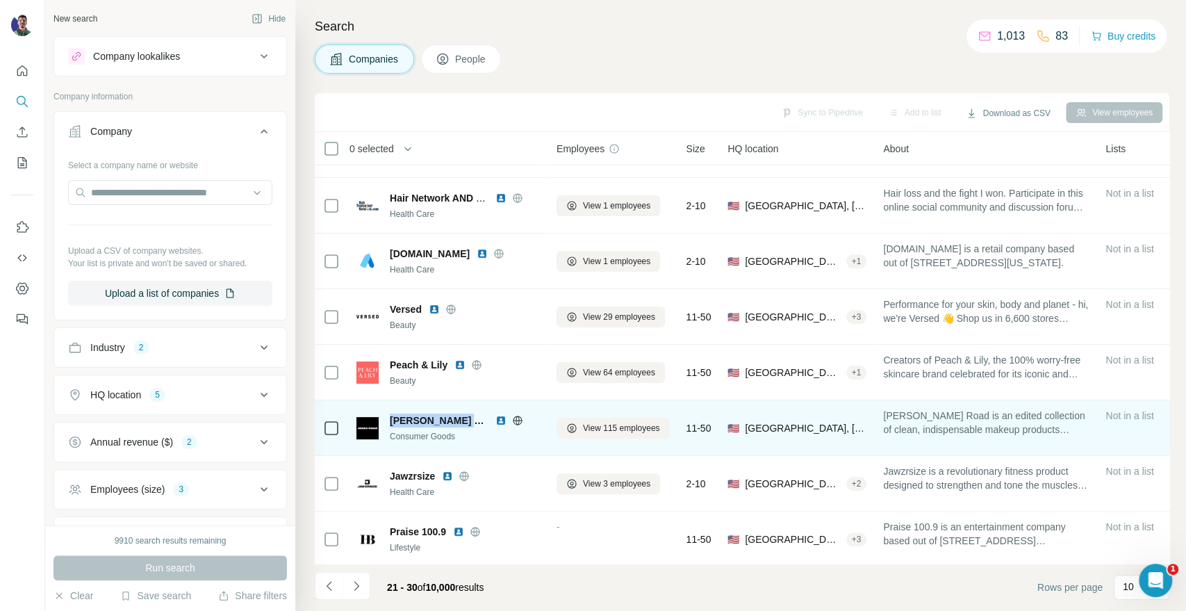
drag, startPoint x: 391, startPoint y: 415, endPoint x: 478, endPoint y: 416, distance: 86.9
click at [478, 416] on span "[PERSON_NAME] Road Beauty" at bounding box center [439, 420] width 99 height 14
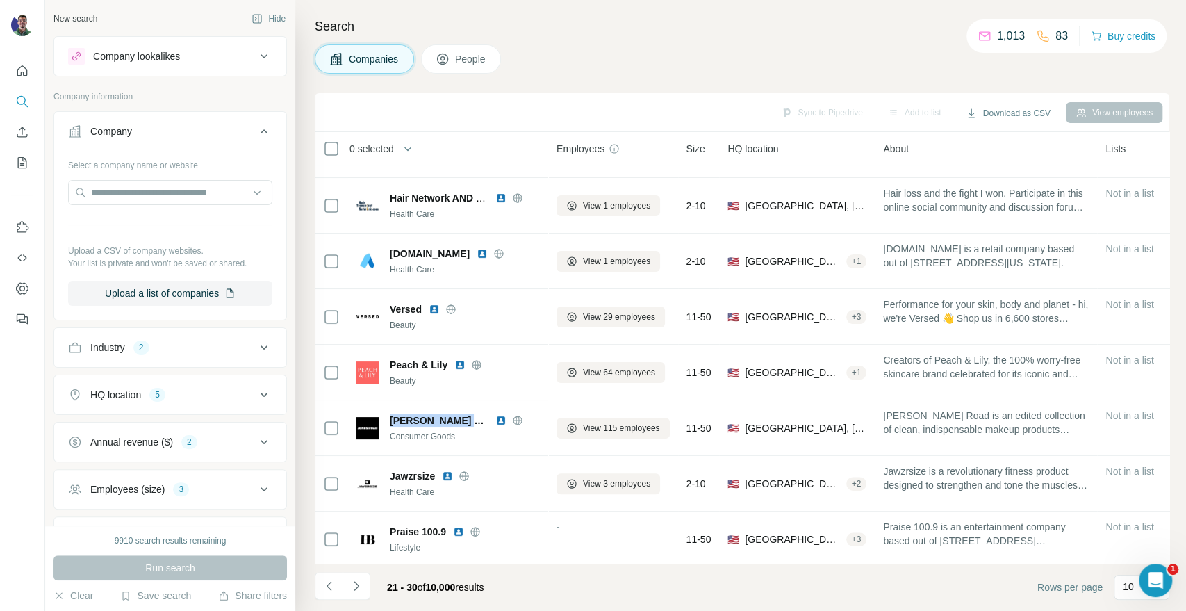
copy span "[PERSON_NAME] Road Beauty"
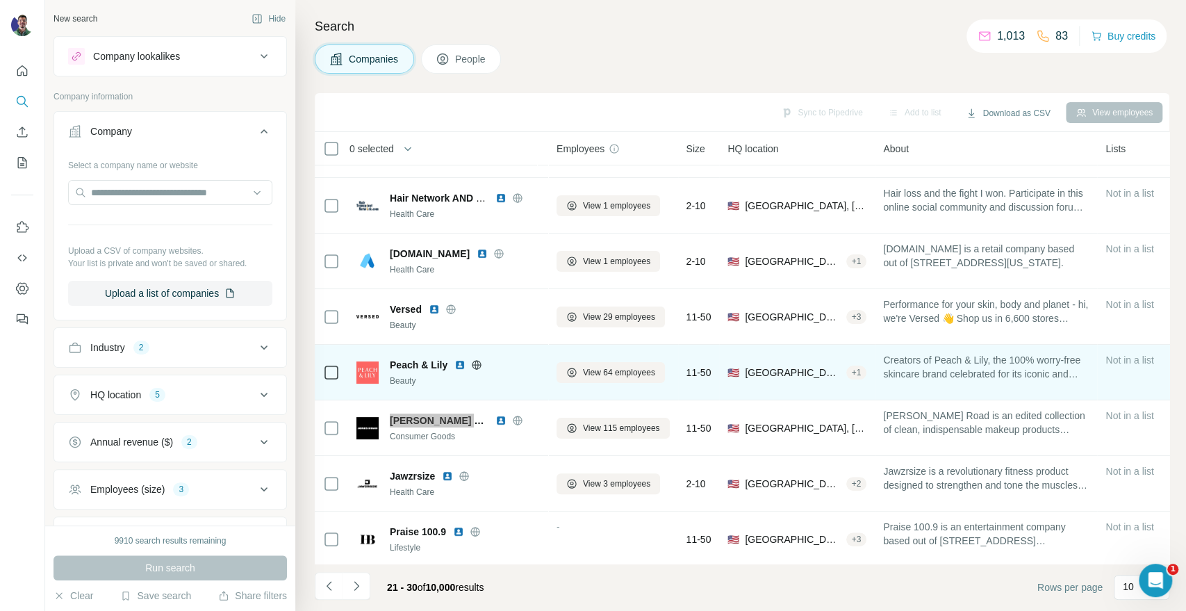
scroll to position [165, 0]
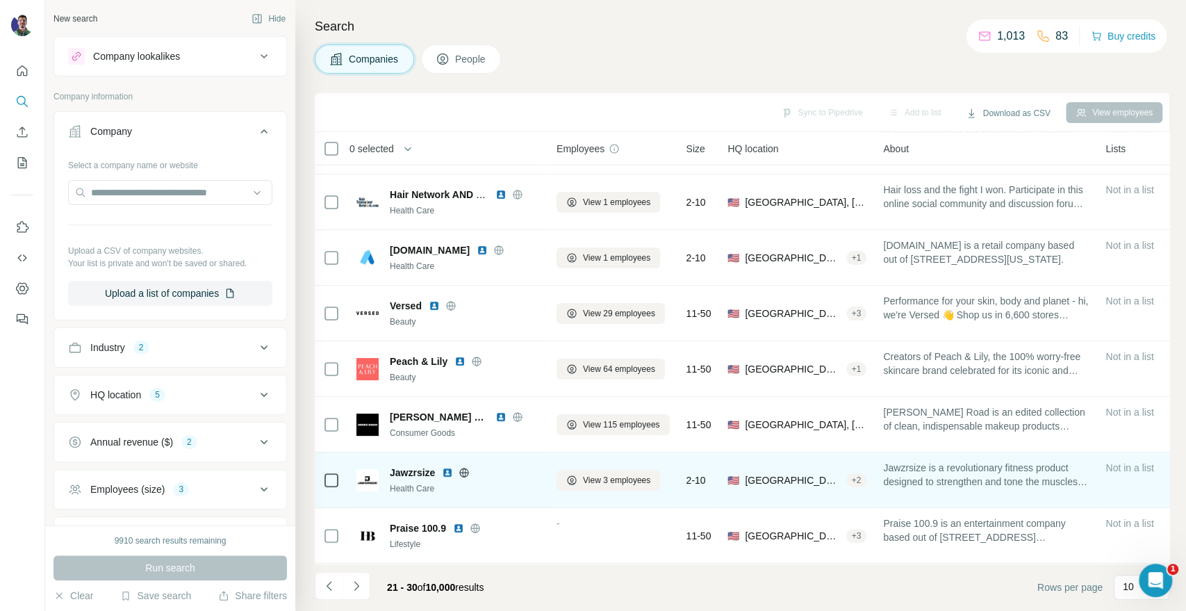
click at [469, 468] on icon at bounding box center [464, 472] width 9 height 9
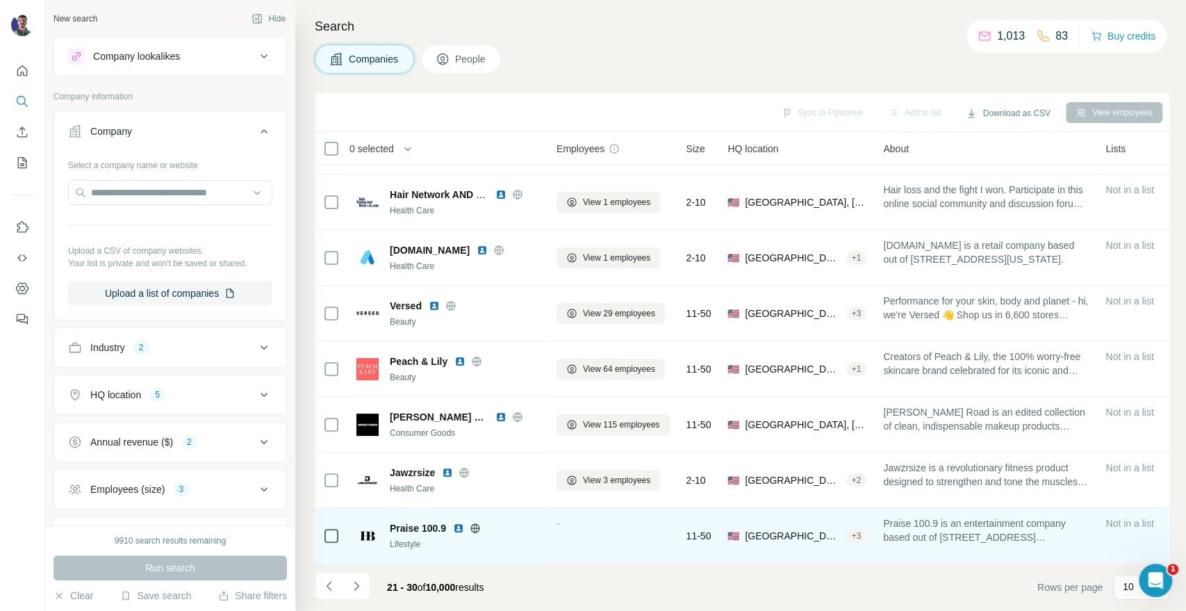
click at [478, 525] on icon at bounding box center [475, 528] width 11 height 11
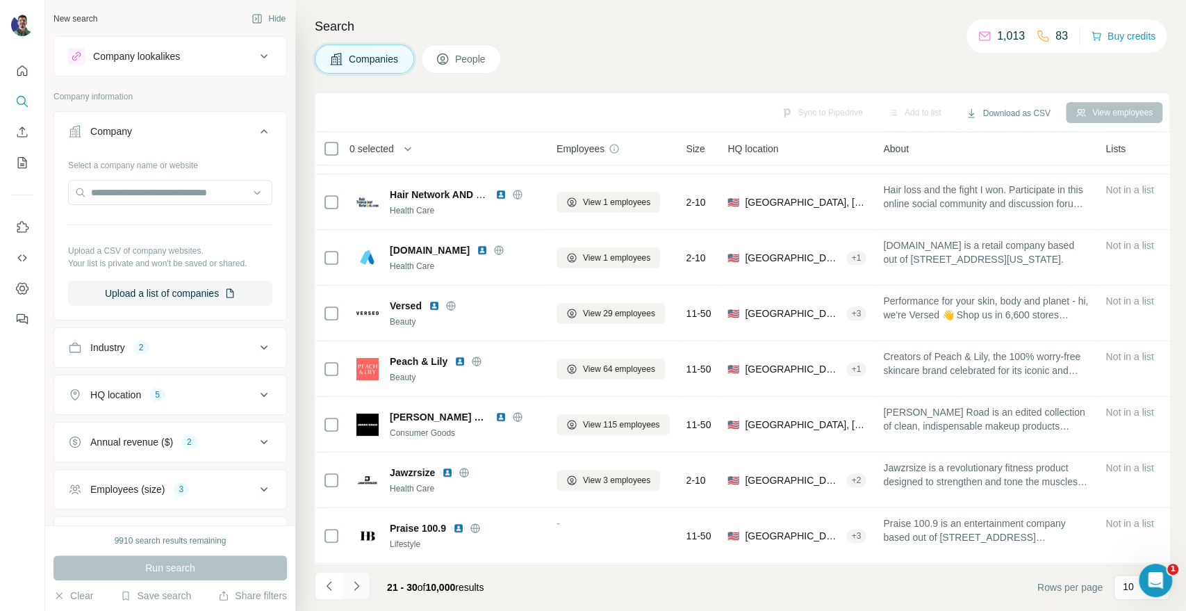
click at [356, 584] on icon "Navigate to next page" at bounding box center [357, 586] width 14 height 14
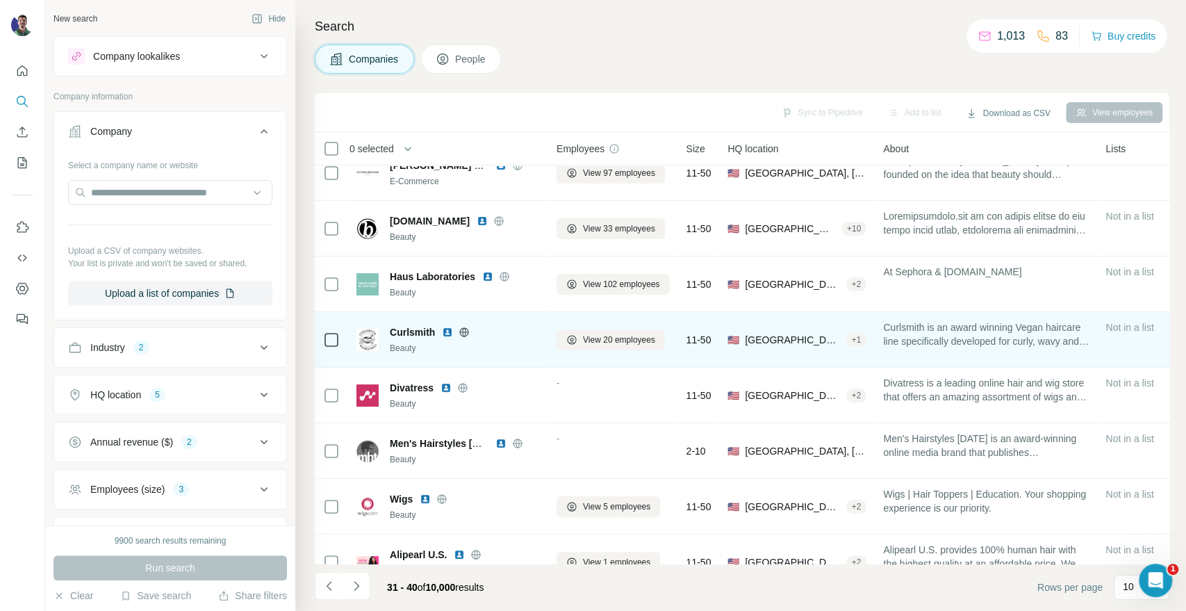
scroll to position [0, 0]
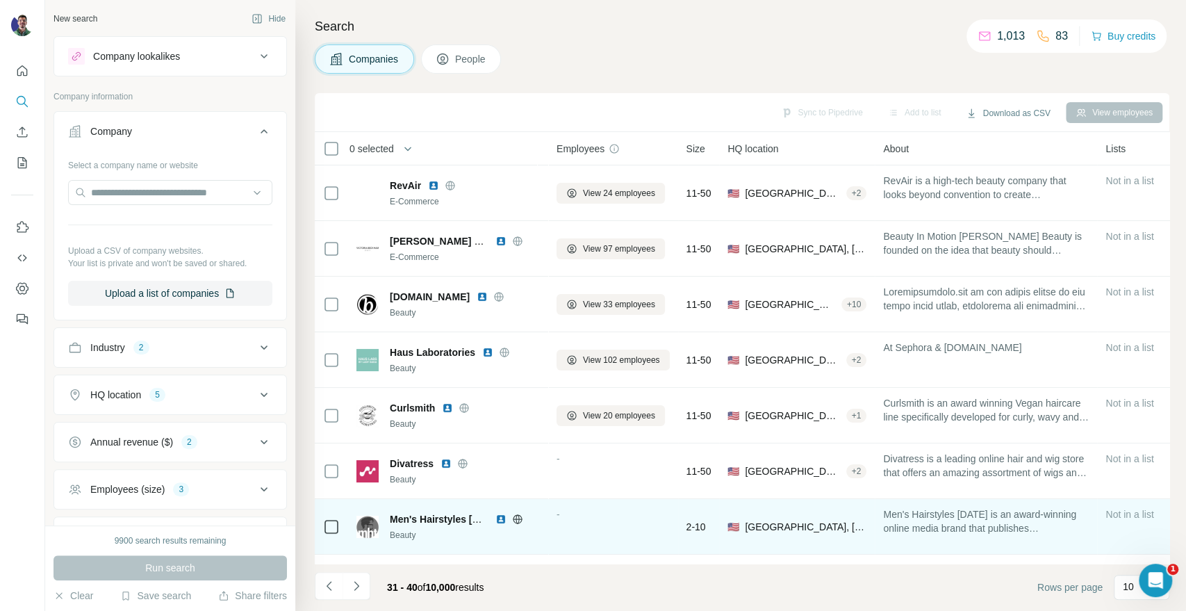
click at [328, 579] on icon "Navigate to previous page" at bounding box center [329, 586] width 14 height 14
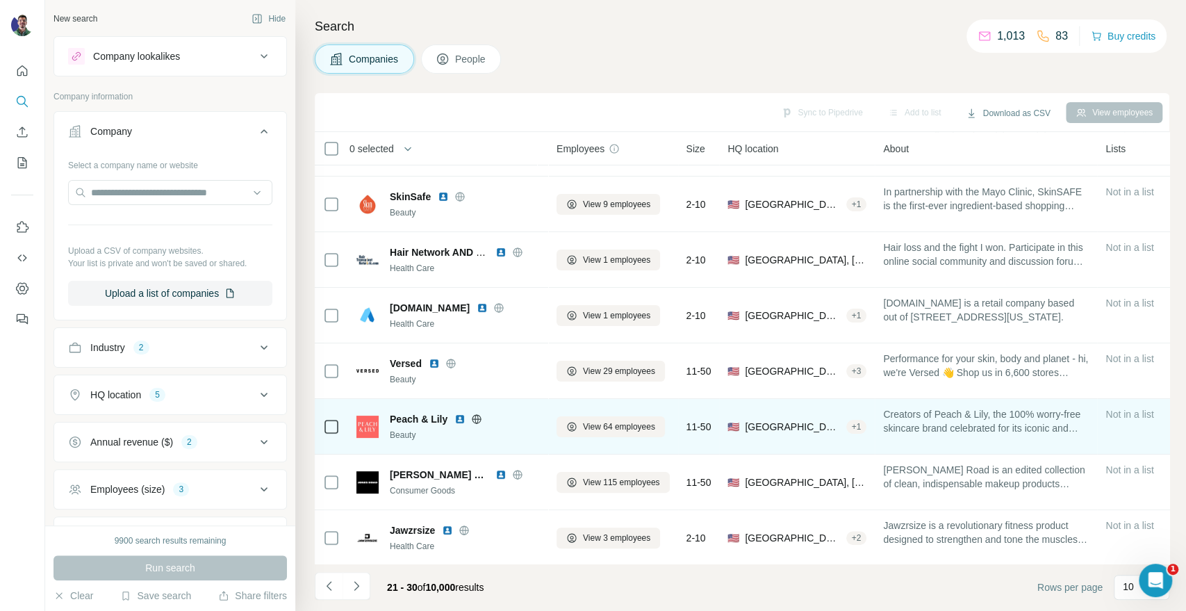
scroll to position [165, 0]
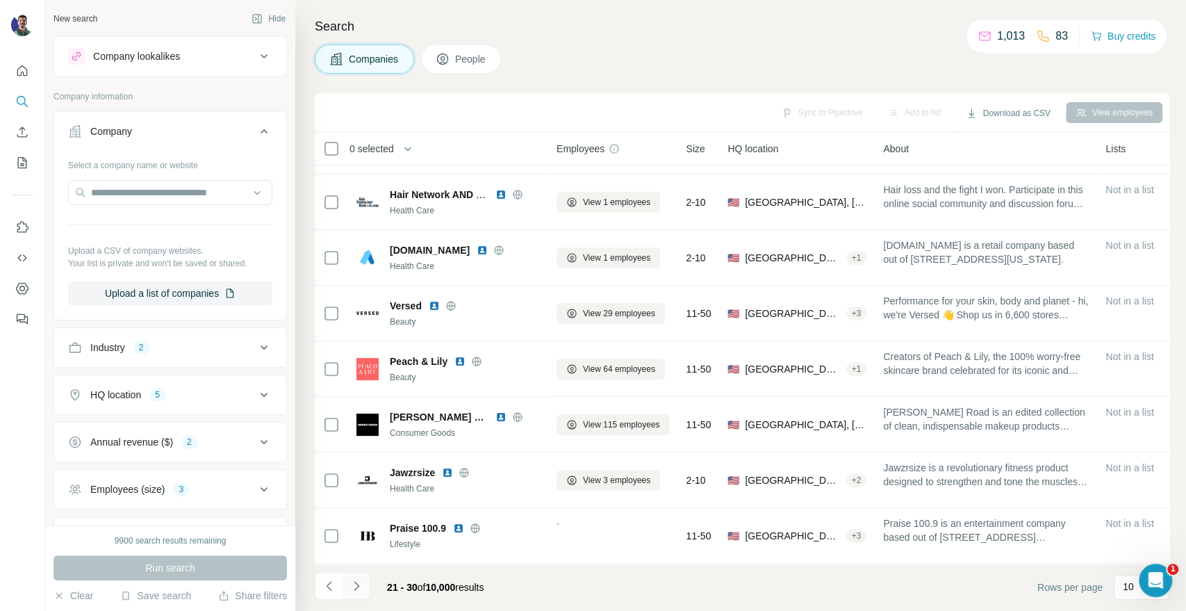
click at [363, 582] on button "Navigate to next page" at bounding box center [357, 586] width 28 height 28
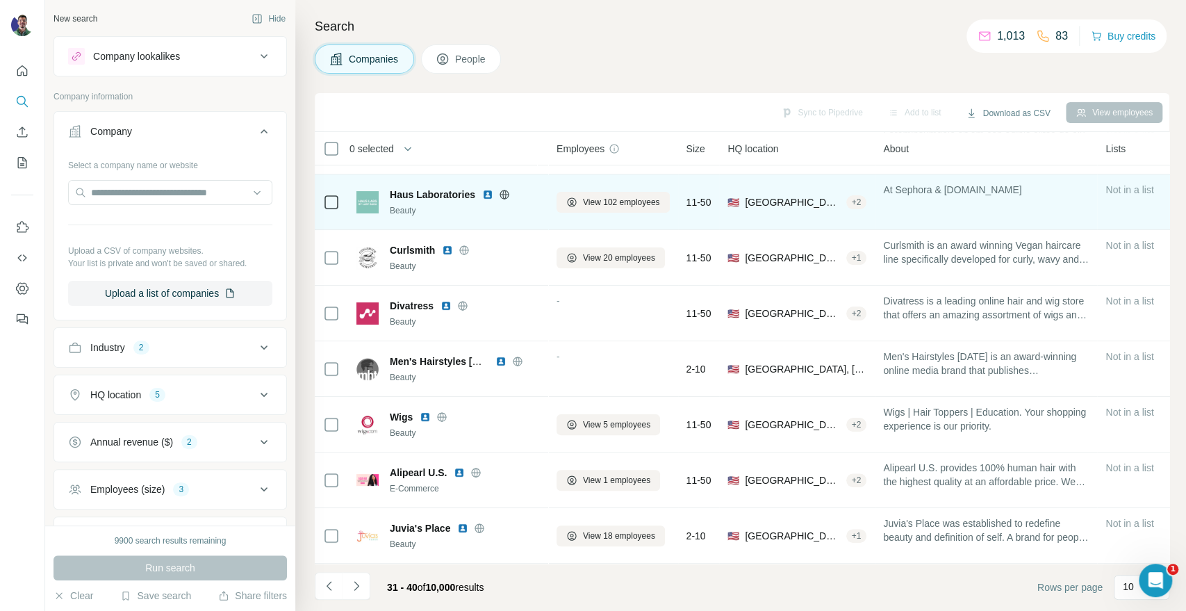
scroll to position [0, 0]
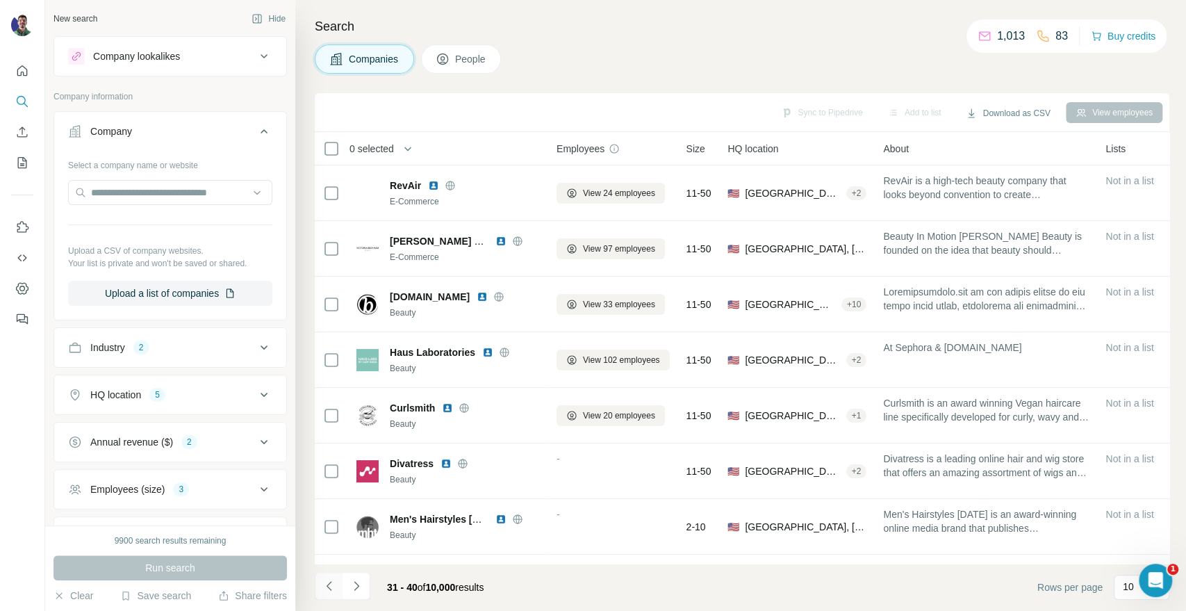
click at [333, 575] on button "Navigate to previous page" at bounding box center [329, 586] width 28 height 28
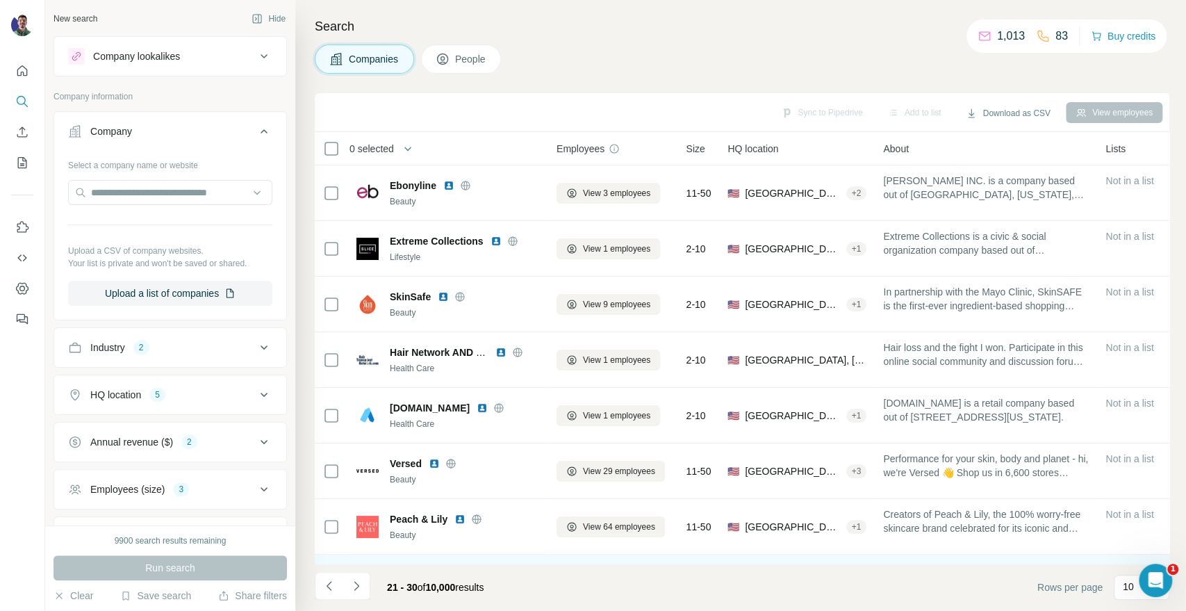
scroll to position [165, 0]
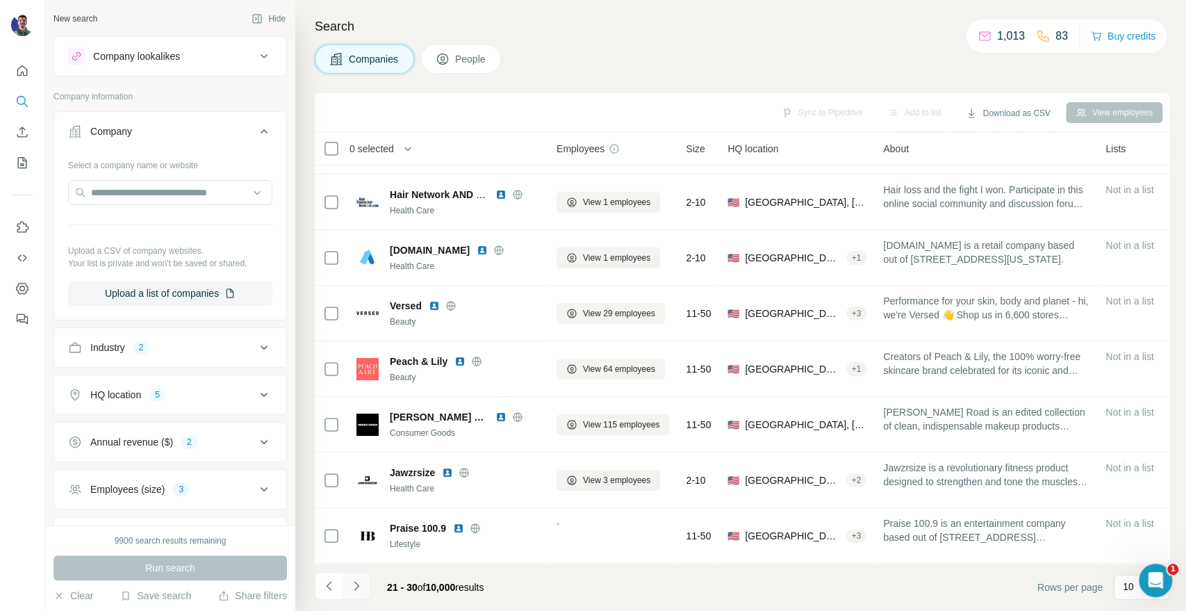
click at [359, 582] on icon "Navigate to next page" at bounding box center [357, 586] width 14 height 14
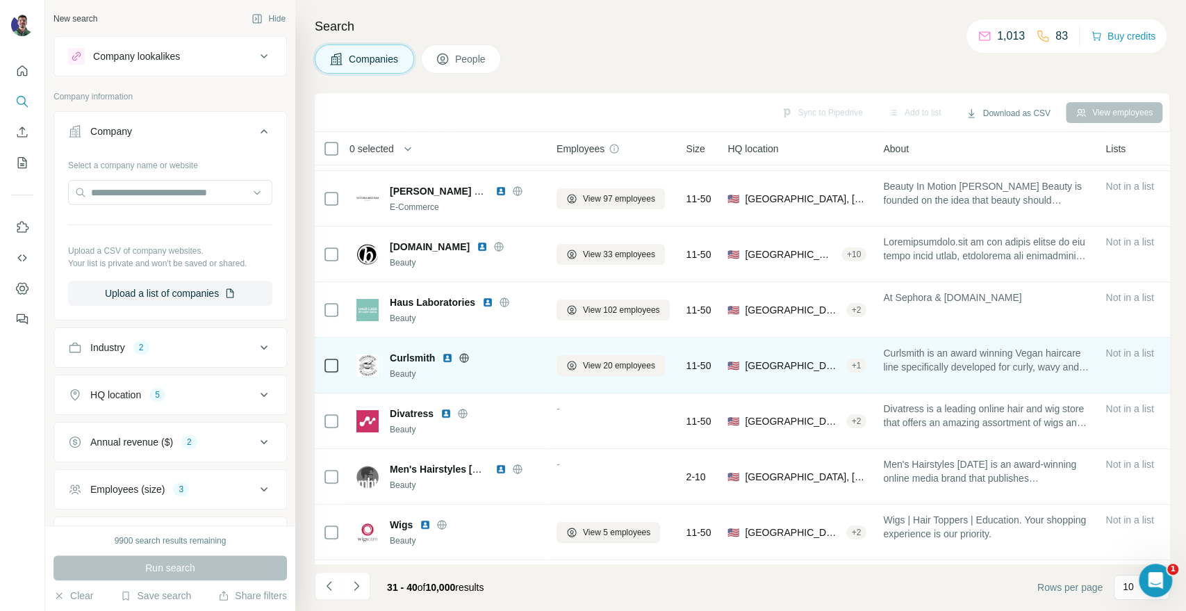
scroll to position [0, 0]
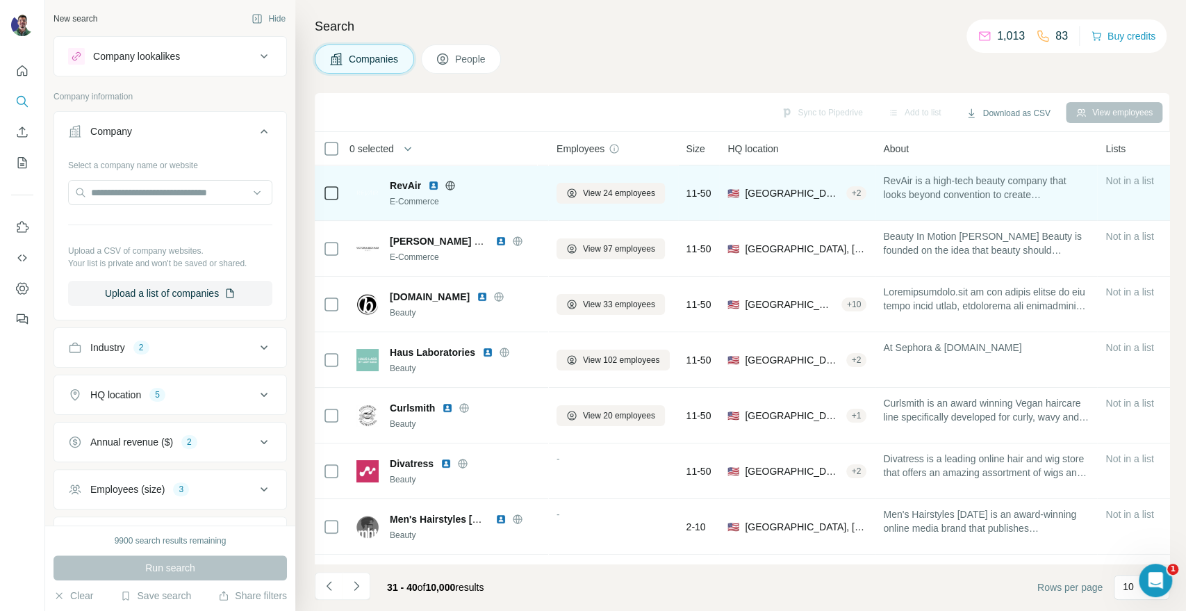
click at [453, 182] on icon at bounding box center [450, 185] width 11 height 11
click at [606, 195] on span "View 24 employees" at bounding box center [619, 193] width 72 height 13
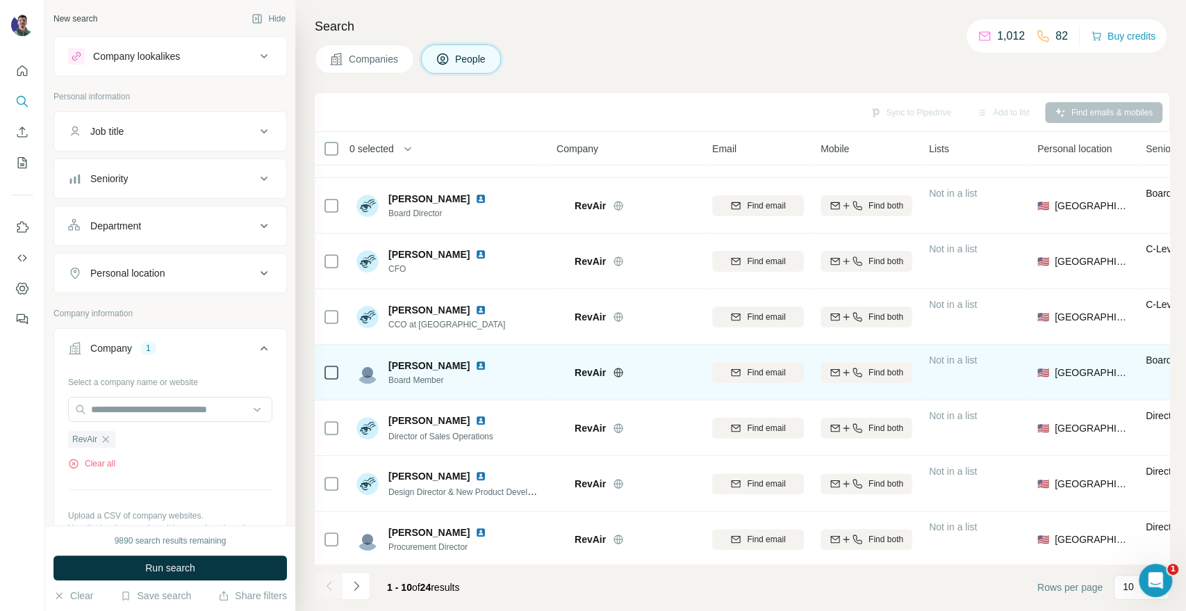
scroll to position [165, 0]
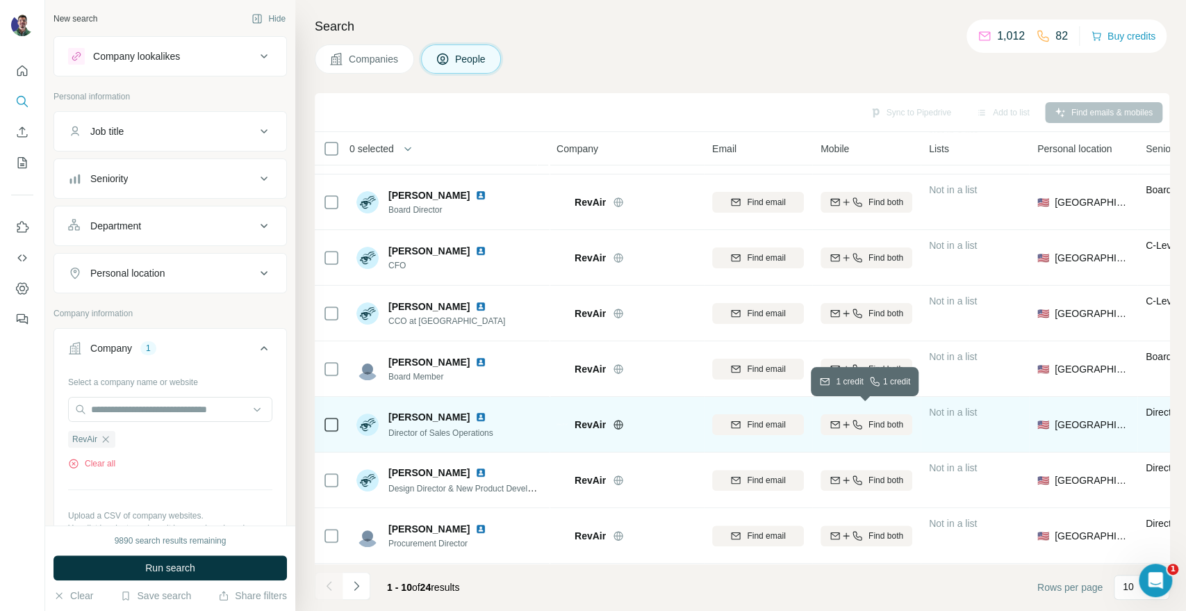
click at [839, 418] on div "Find both" at bounding box center [867, 424] width 92 height 13
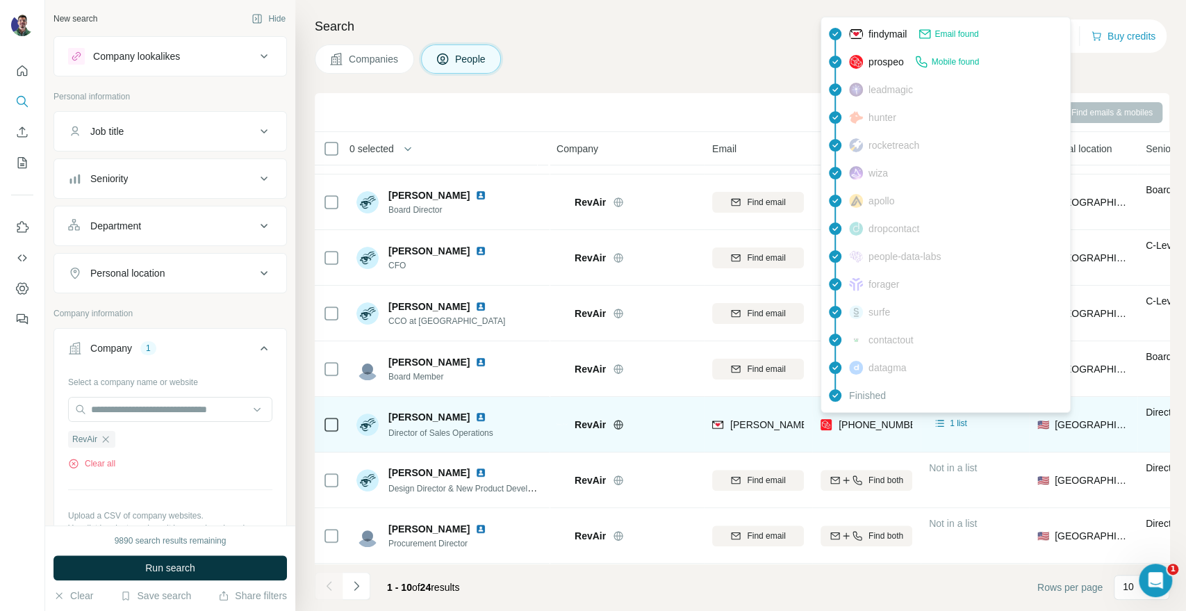
click at [858, 410] on div "findymail Email found prospeo Mobile found leadmagic hunter rocketreach [PERSON…" at bounding box center [946, 215] width 250 height 396
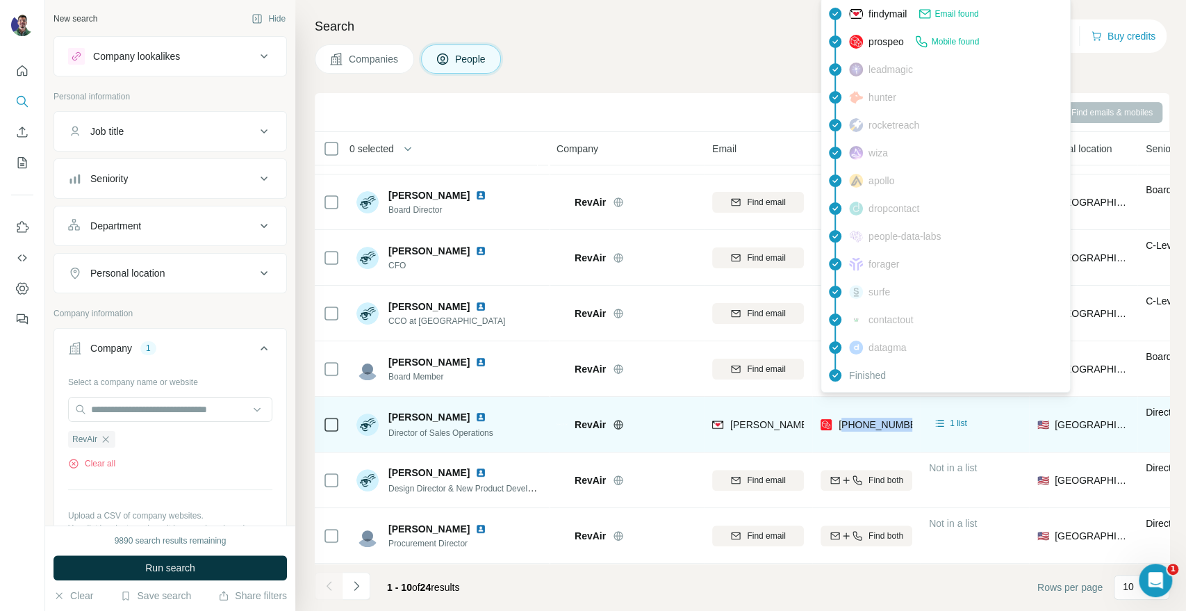
click at [858, 419] on span "[PHONE_NUMBER]" at bounding box center [883, 424] width 88 height 11
click at [860, 419] on span "[PHONE_NUMBER]" at bounding box center [883, 424] width 88 height 11
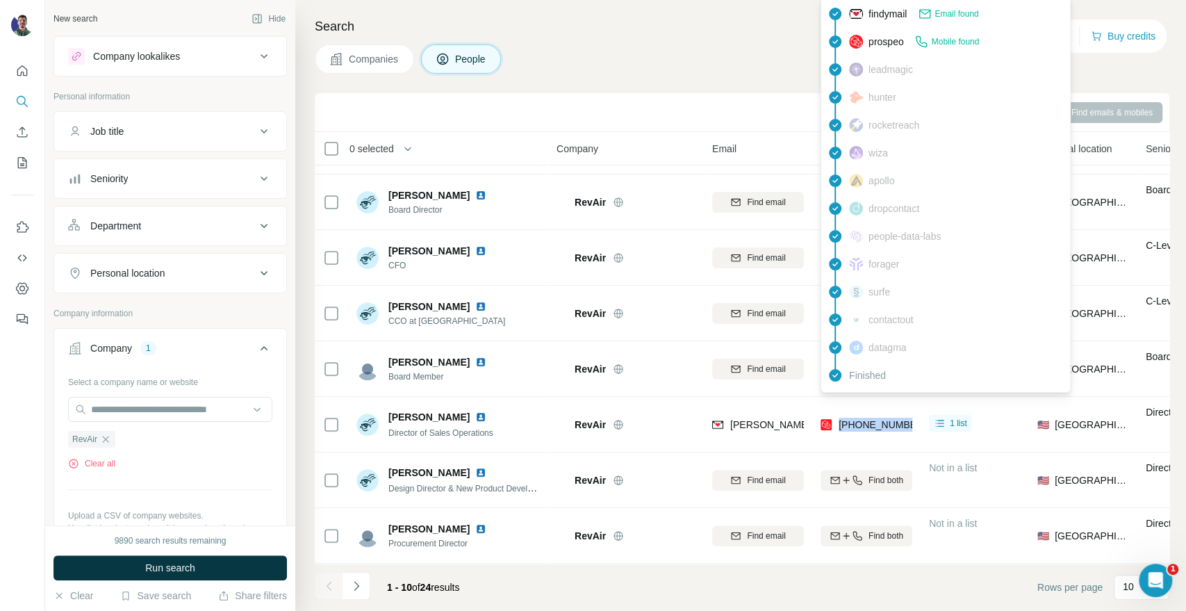
copy tr "[PHONE_NUMBER]"
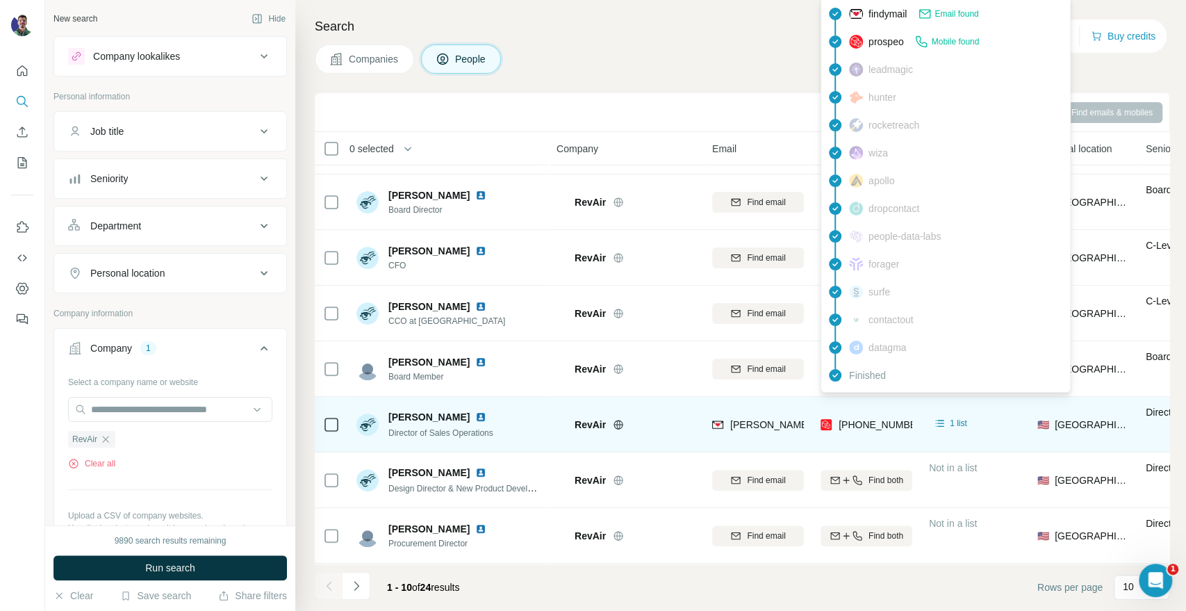
click at [509, 427] on div "[PERSON_NAME] Director of Sales Operations" at bounding box center [448, 424] width 185 height 38
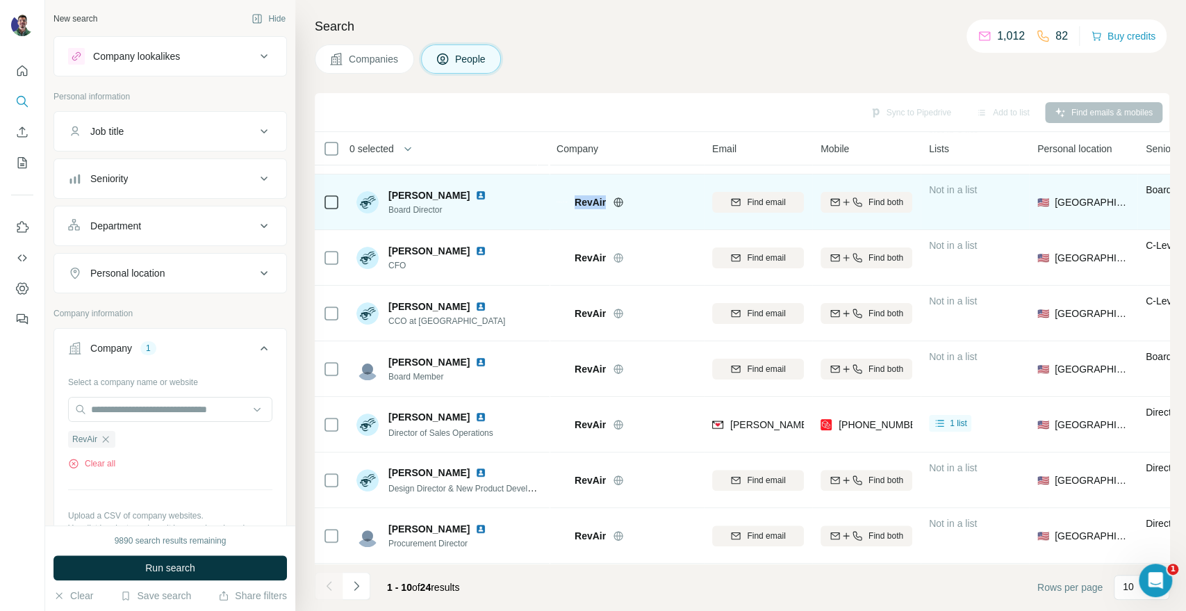
drag, startPoint x: 573, startPoint y: 192, endPoint x: 606, endPoint y: 195, distance: 33.4
click at [606, 195] on div "RevAir" at bounding box center [626, 202] width 139 height 14
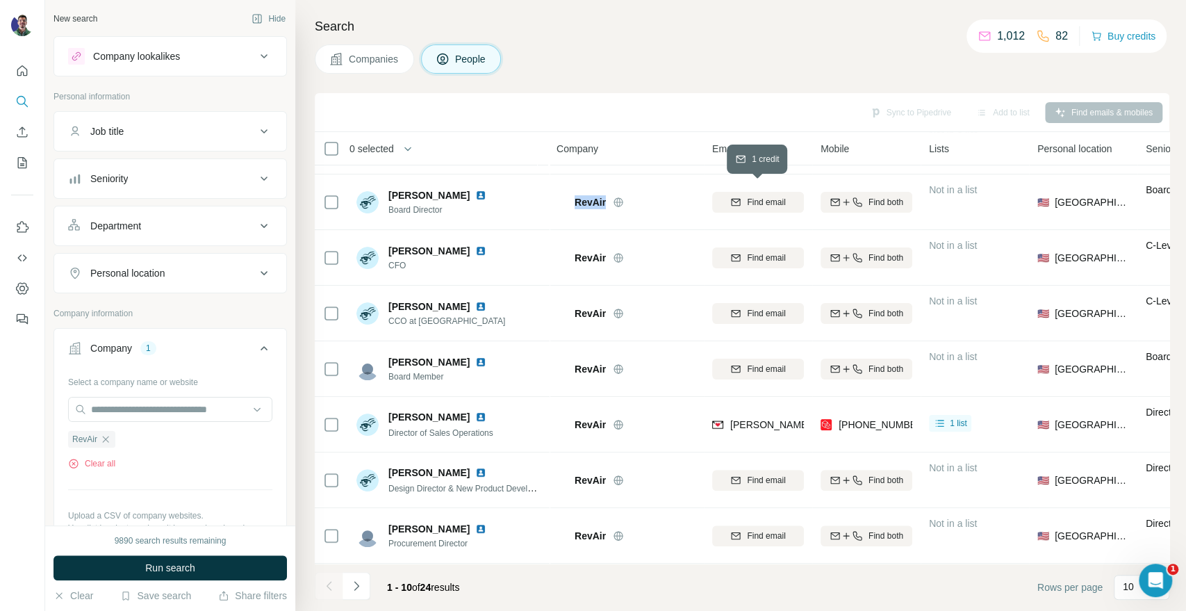
copy span "RevAir"
click at [90, 466] on button "Clear all" at bounding box center [91, 463] width 47 height 13
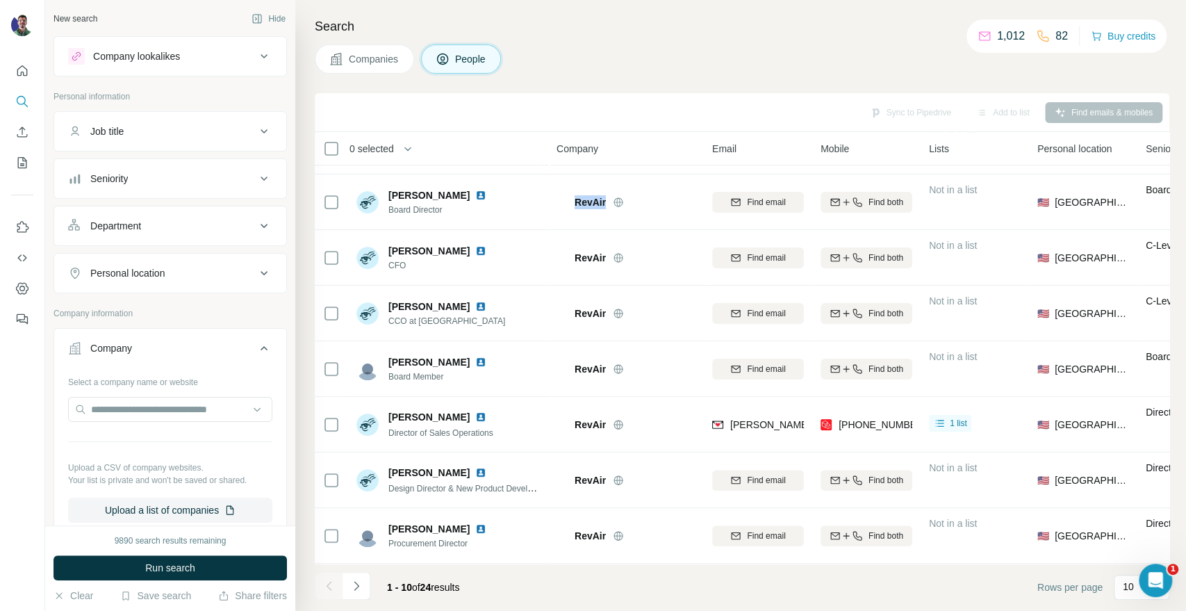
click at [396, 69] on button "Companies" at bounding box center [364, 58] width 99 height 29
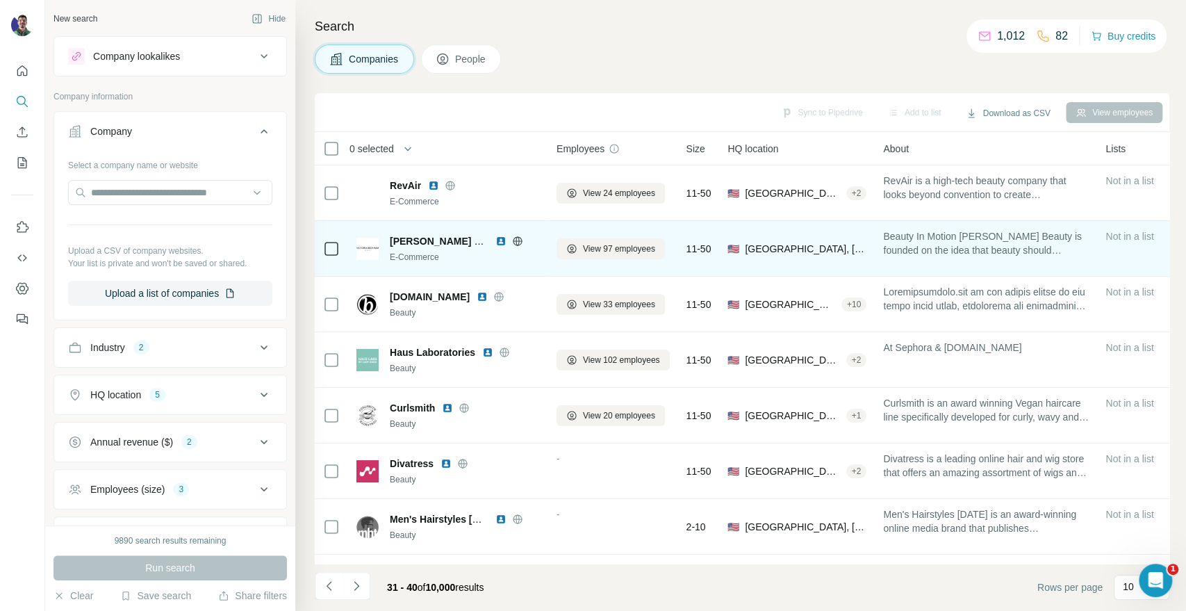
click at [516, 240] on icon at bounding box center [517, 241] width 11 height 11
click at [637, 249] on span "View 97 employees" at bounding box center [619, 249] width 72 height 13
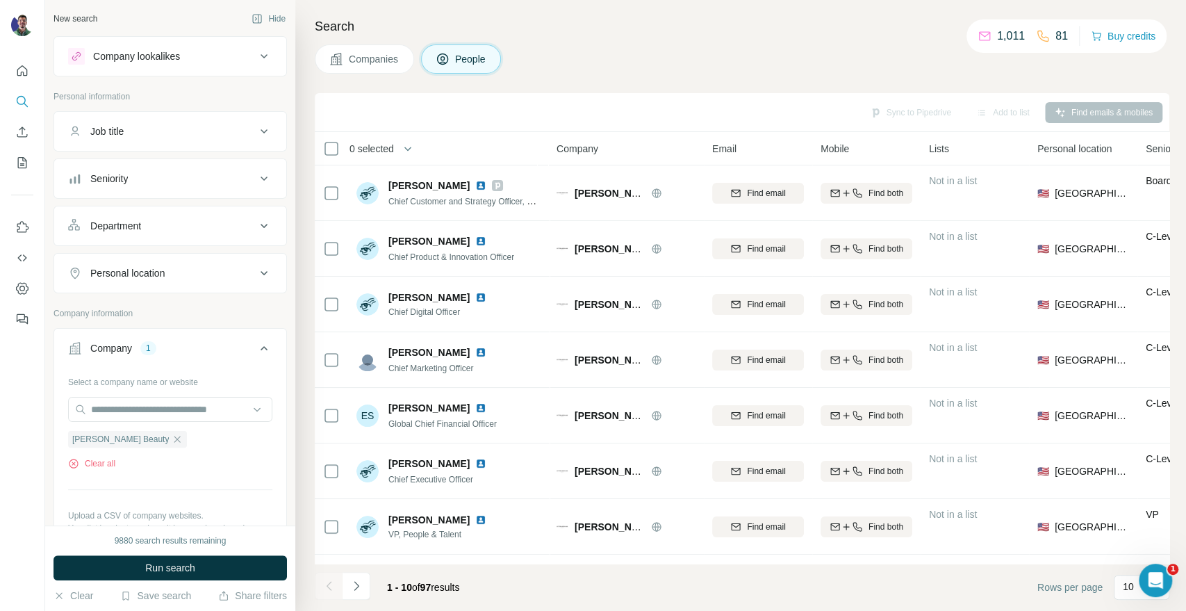
click at [1010, 63] on div "Companies People" at bounding box center [742, 58] width 855 height 29
drag, startPoint x: 1010, startPoint y: 79, endPoint x: 995, endPoint y: 90, distance: 18.3
click at [1010, 80] on div "Search Companies People Sync to Pipedrive Add to list Find emails & mobiles 0 s…" at bounding box center [740, 305] width 891 height 611
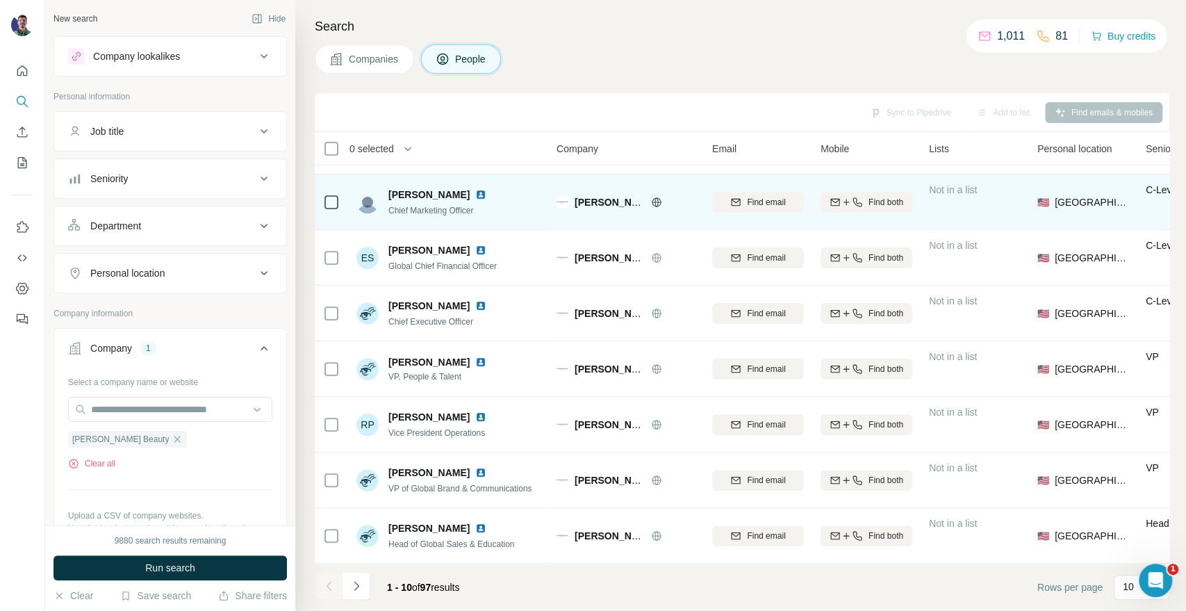
scroll to position [165, 0]
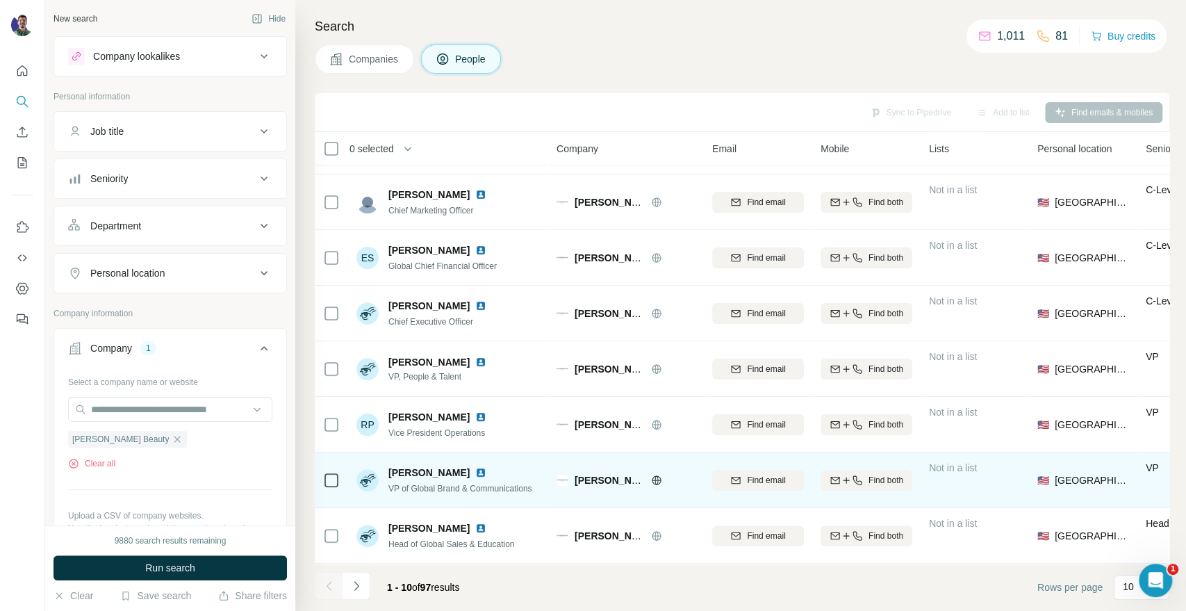
click at [597, 475] on span "[PERSON_NAME] Beauty" at bounding box center [633, 480] width 117 height 11
click at [855, 475] on icon "button" at bounding box center [857, 480] width 11 height 11
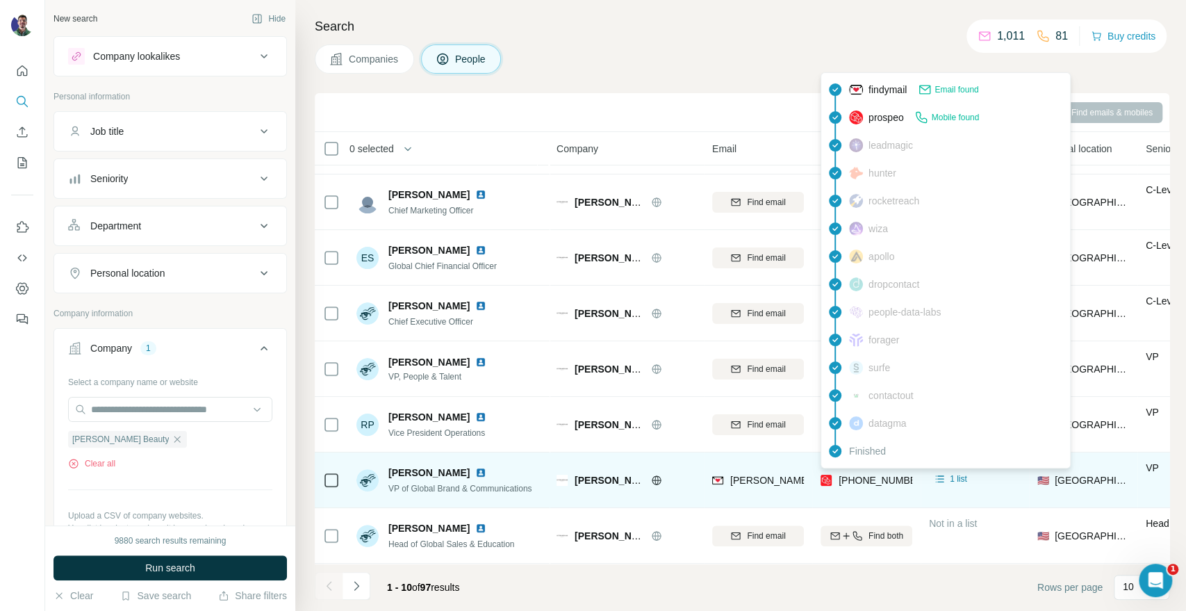
click at [853, 475] on span "[PHONE_NUMBER]" at bounding box center [883, 480] width 88 height 11
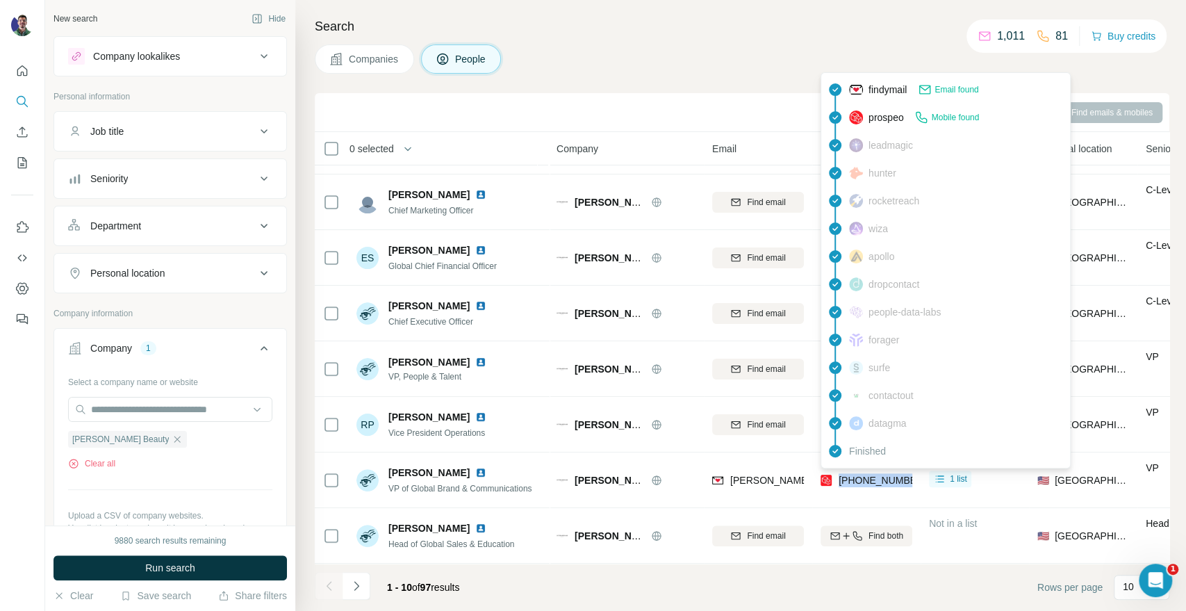
copy tr "[PHONE_NUMBER]"
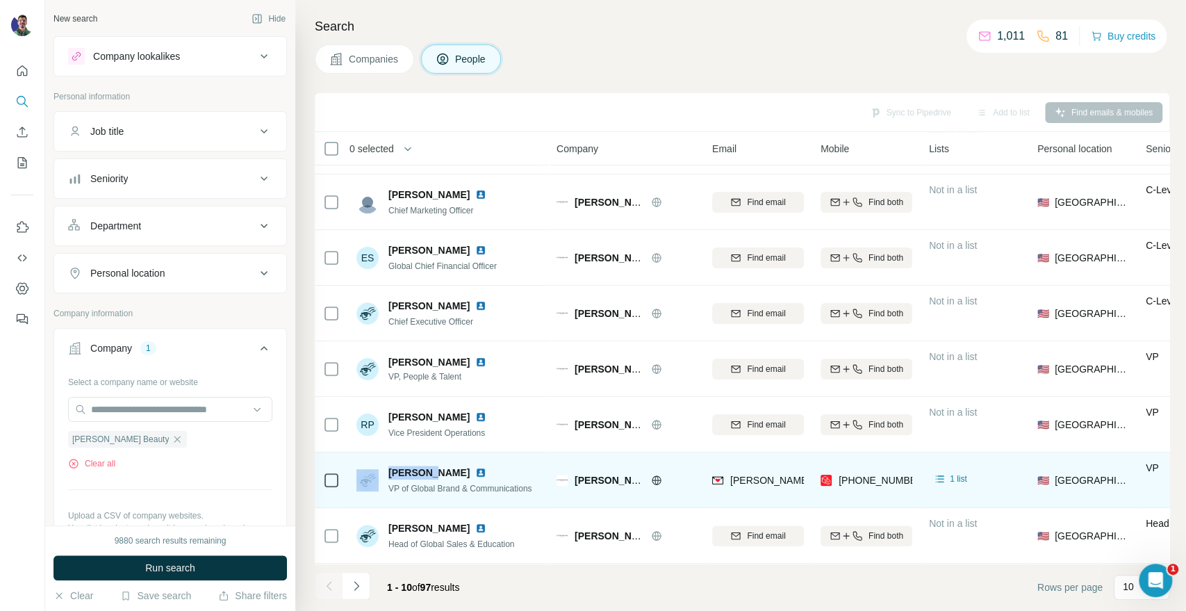
drag, startPoint x: 435, startPoint y: 467, endPoint x: 380, endPoint y: 463, distance: 55.1
click at [380, 466] on div "[PERSON_NAME] VP of Global Brand & Communications" at bounding box center [444, 480] width 176 height 29
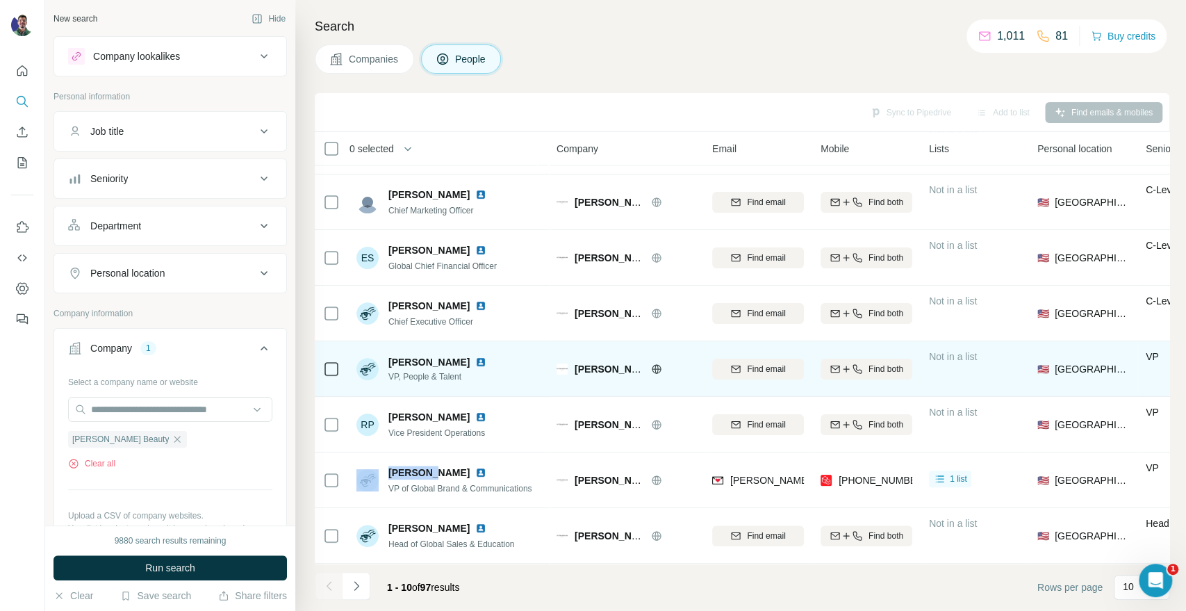
click at [577, 363] on span "[PERSON_NAME] Beauty" at bounding box center [633, 368] width 117 height 11
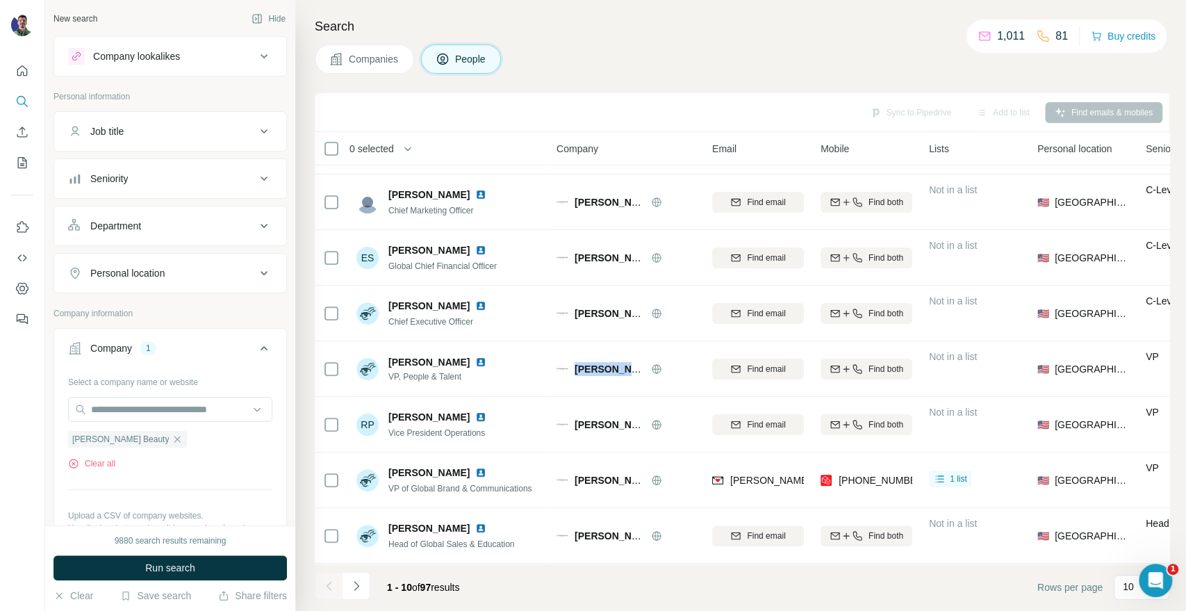
click at [359, 53] on span "Companies" at bounding box center [374, 59] width 51 height 14
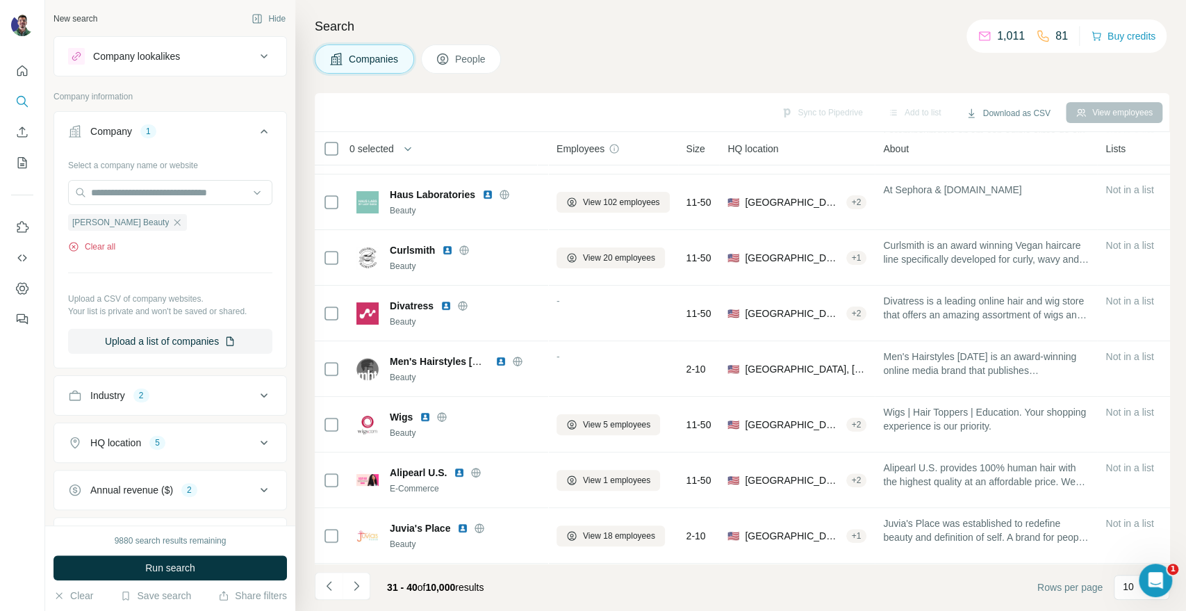
click at [92, 246] on button "Clear all" at bounding box center [91, 246] width 47 height 13
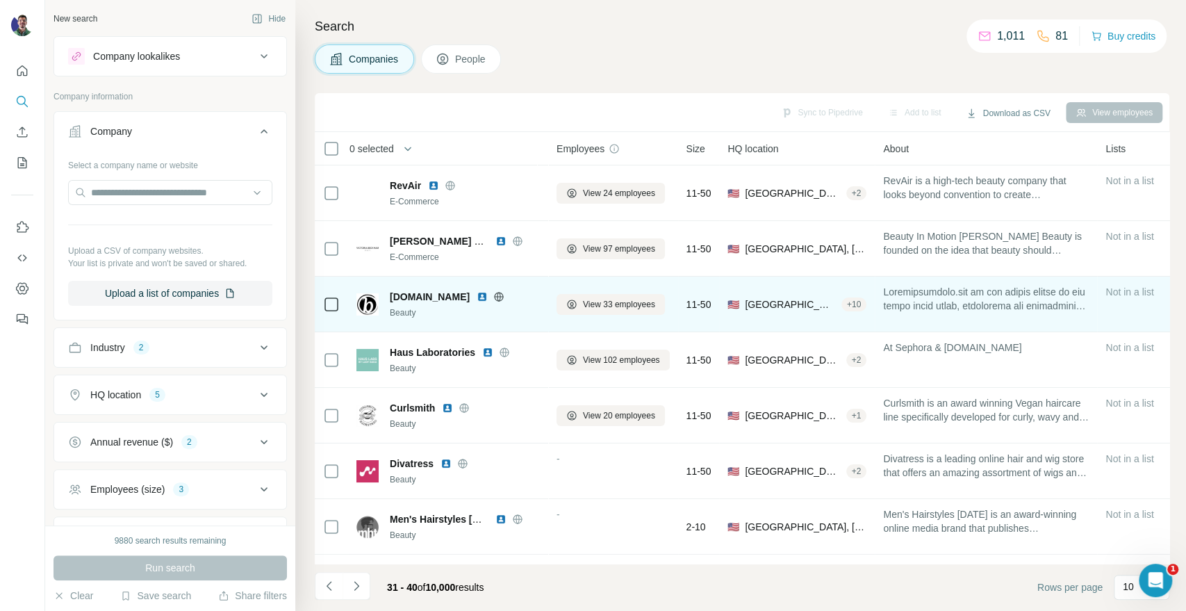
click at [504, 296] on icon at bounding box center [499, 296] width 9 height 1
